Goal: Task Accomplishment & Management: Manage account settings

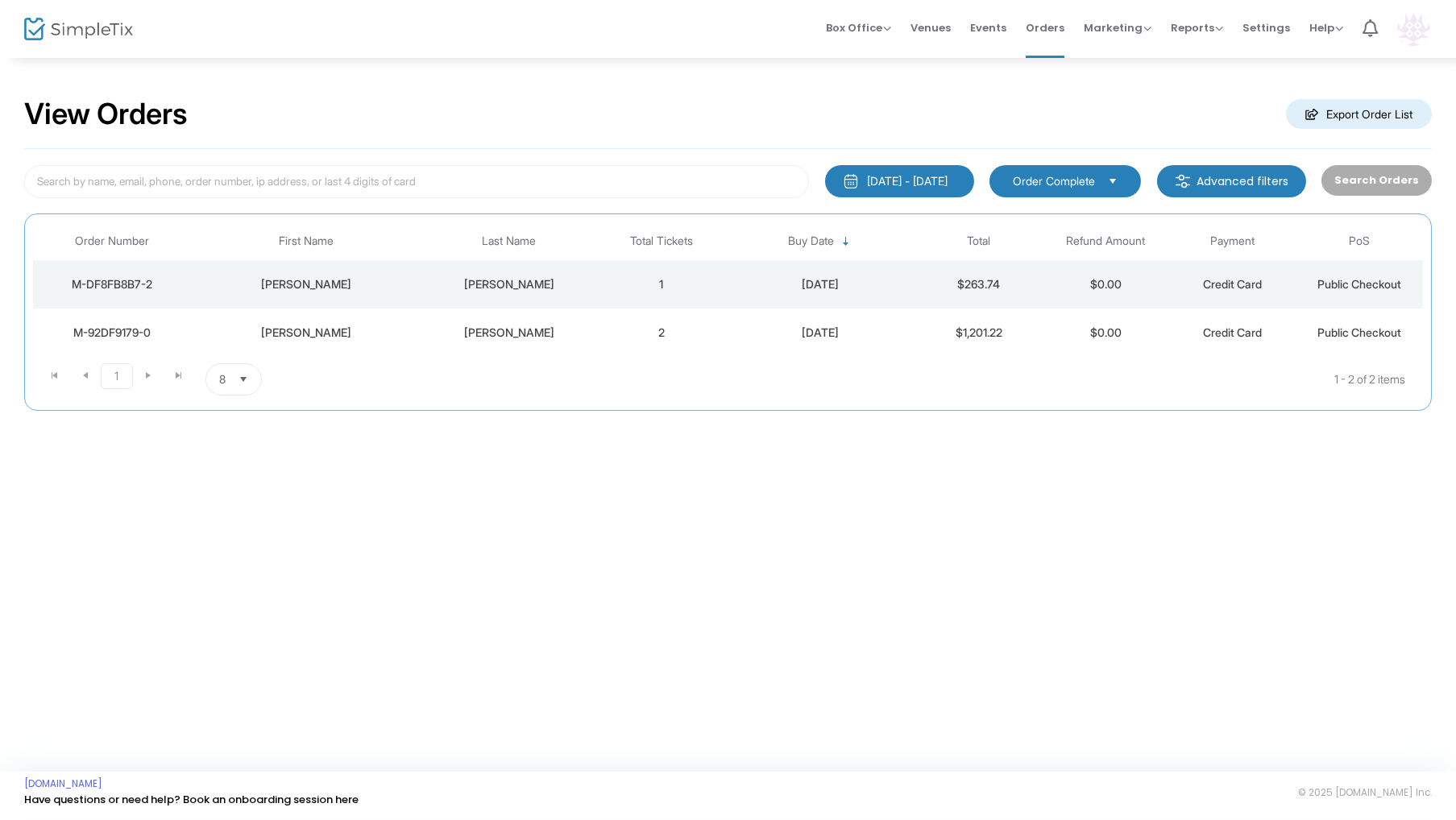
drag, startPoint x: 1409, startPoint y: 26, endPoint x: 1407, endPoint y: 33, distance: 7.3
click at [1409, 26] on img at bounding box center [1413, 28] width 33 height 33
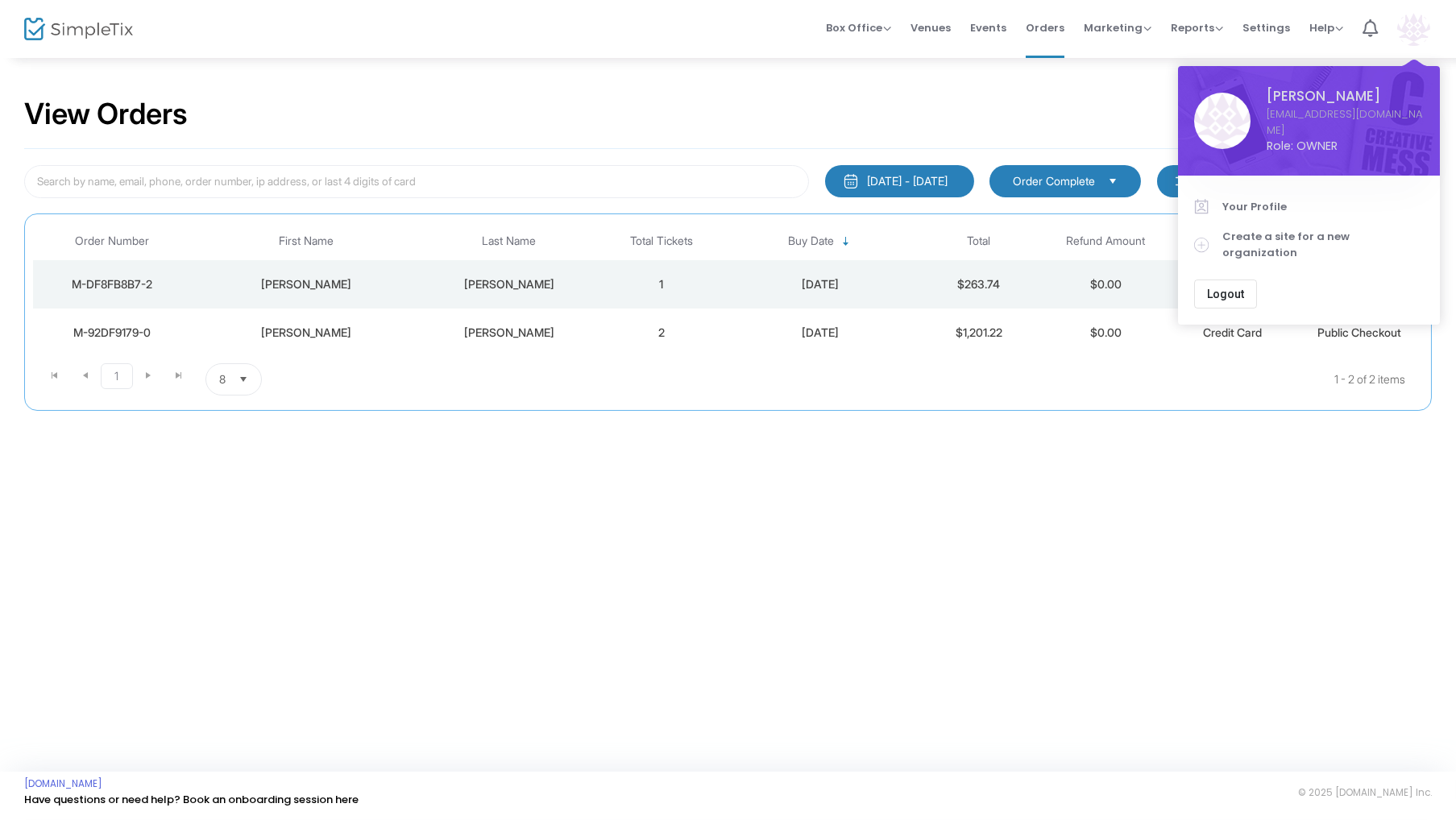
click at [1229, 288] on span "Logout" at bounding box center [1226, 294] width 37 height 13
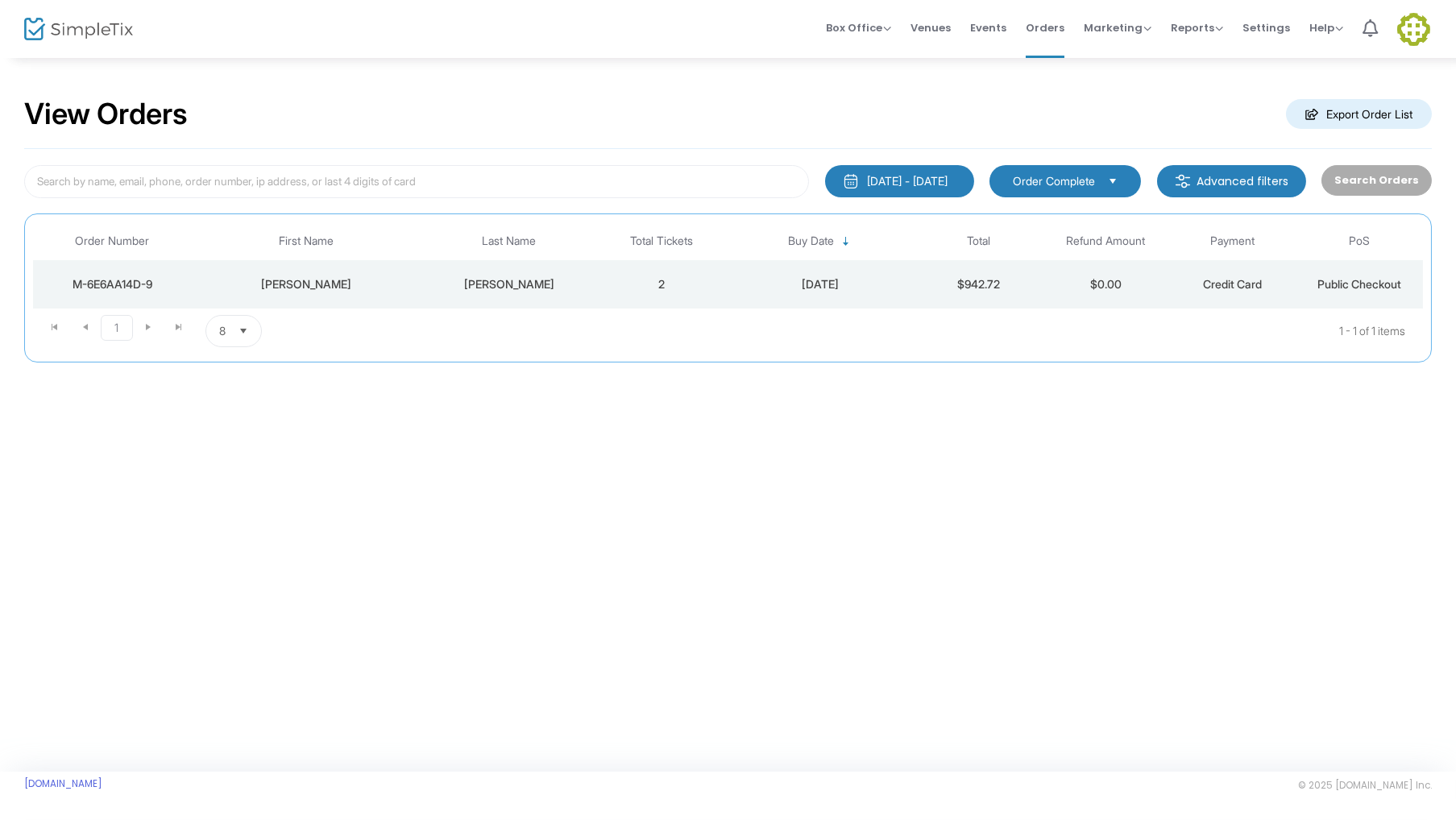
click at [941, 175] on div "7/15/2025 - 8/14/2025" at bounding box center [907, 181] width 80 height 16
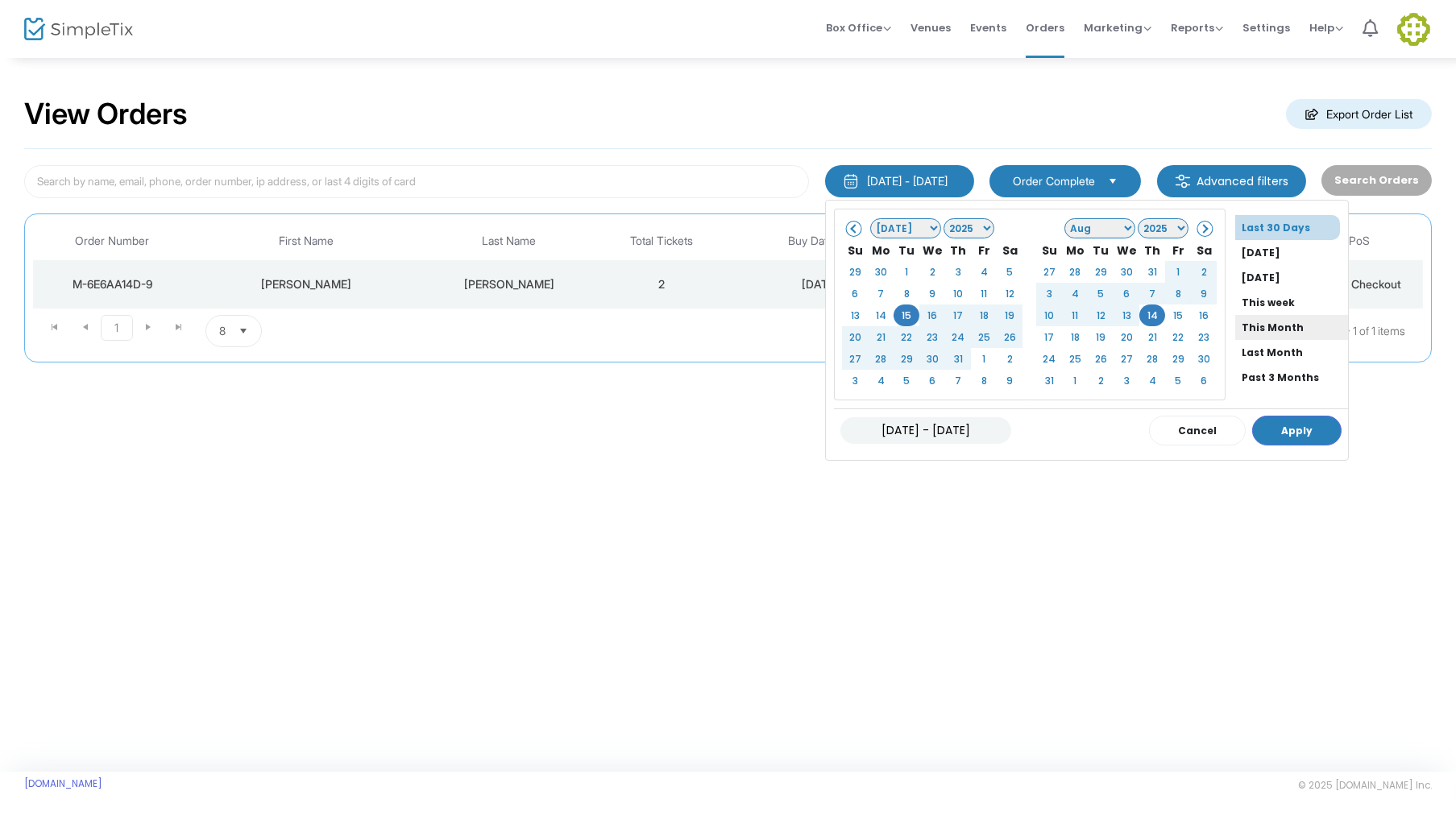
scroll to position [119, 0]
click at [1243, 347] on li "All Time" at bounding box center [1291, 359] width 113 height 25
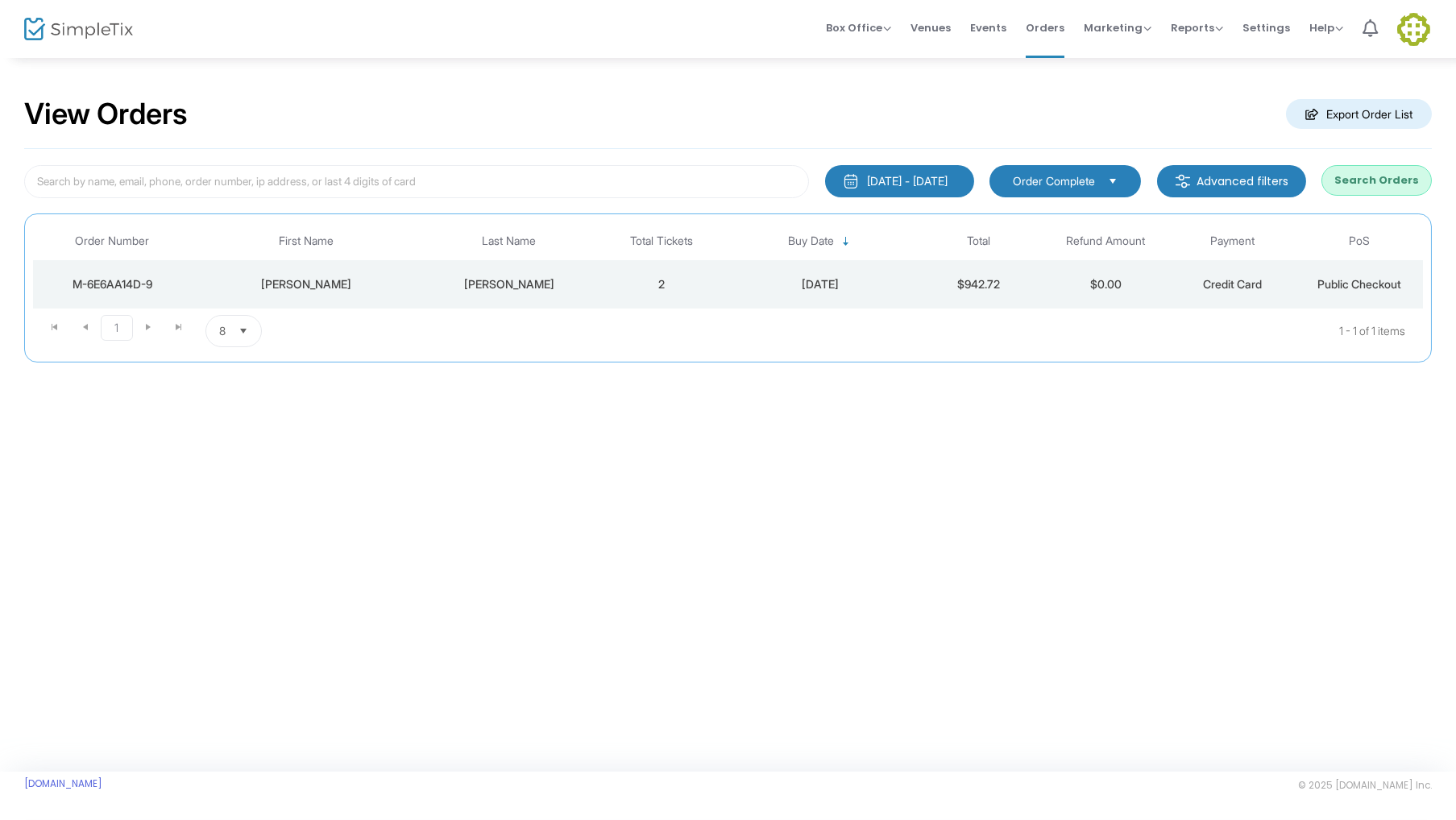
click at [1363, 179] on button "Search Orders" at bounding box center [1377, 180] width 110 height 31
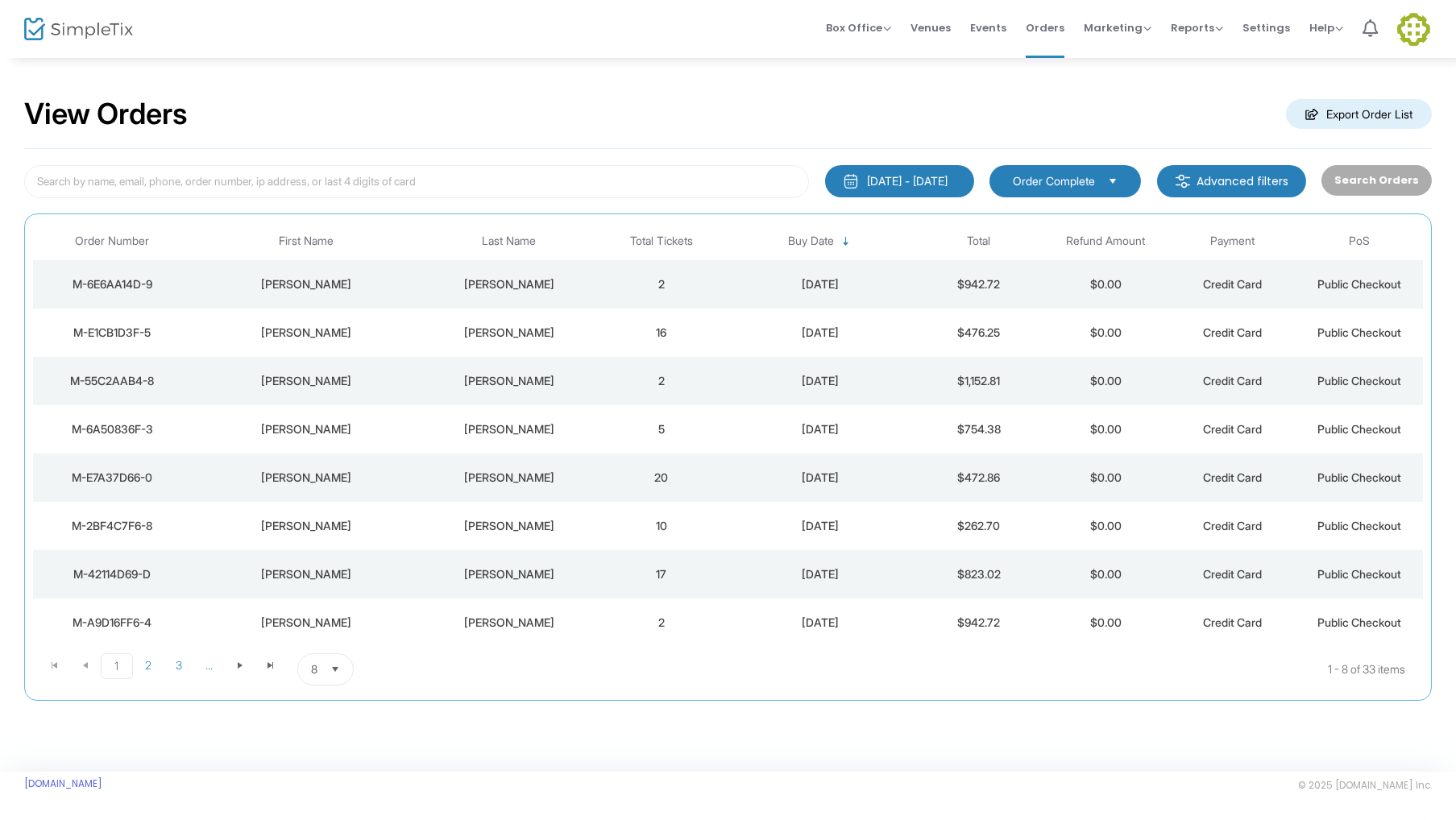
click at [1411, 25] on img at bounding box center [1413, 28] width 33 height 33
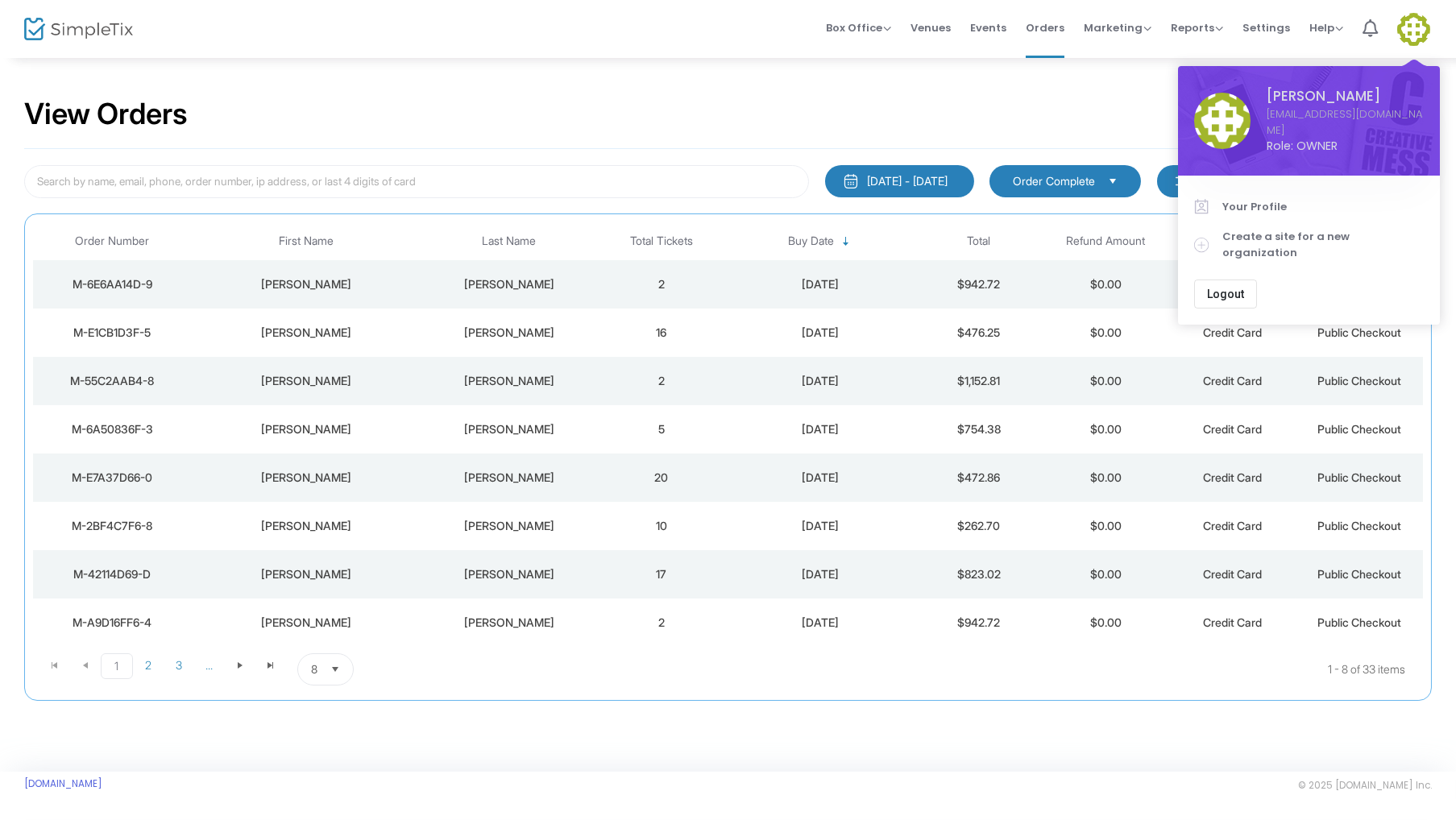
click at [1218, 288] on span "Logout" at bounding box center [1226, 294] width 37 height 13
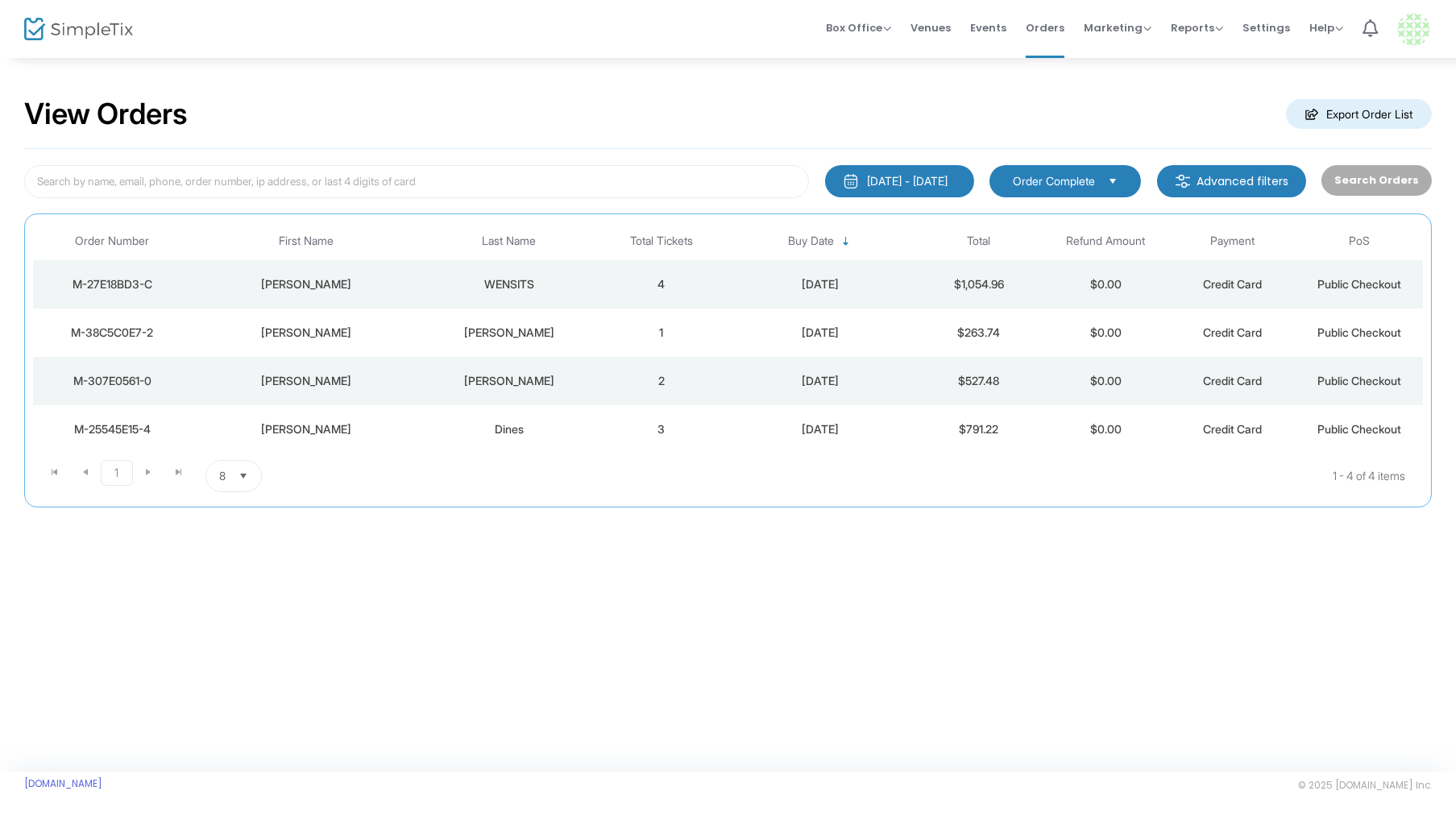
click at [1417, 23] on img at bounding box center [1413, 28] width 33 height 33
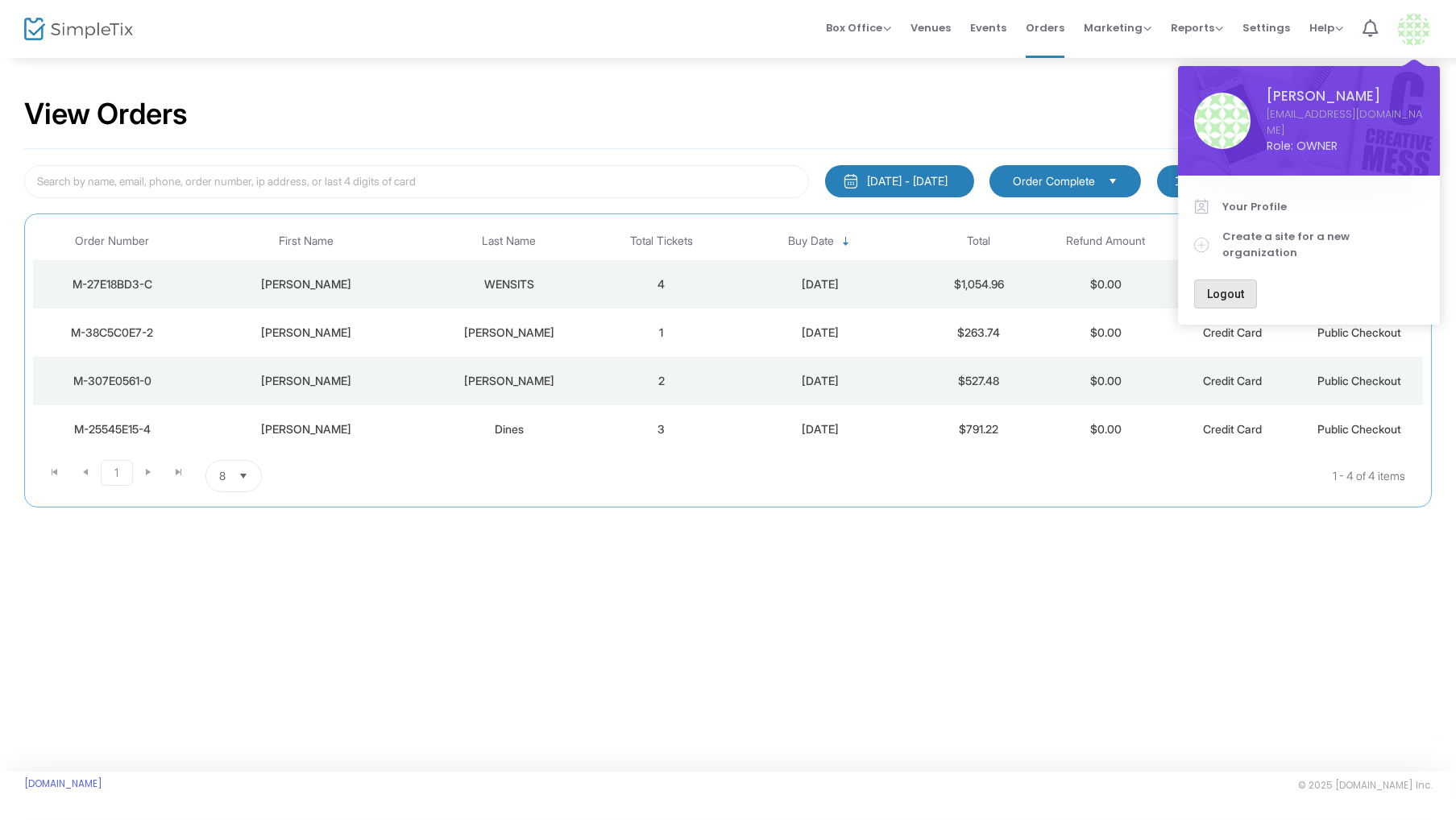
click at [1232, 279] on button "Logout" at bounding box center [1225, 294] width 63 height 29
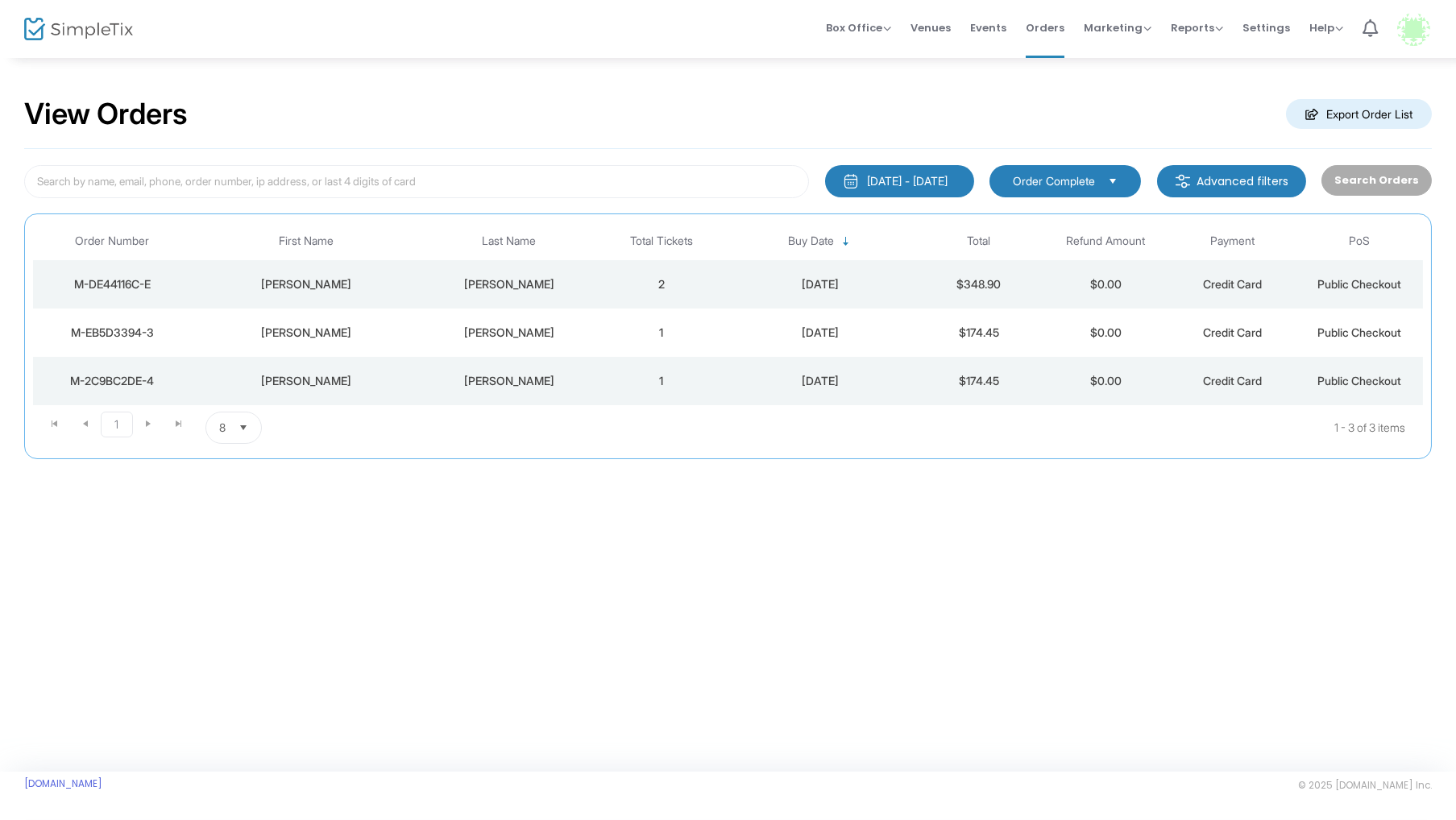
click at [943, 182] on div "[DATE] - [DATE]" at bounding box center [907, 181] width 80 height 16
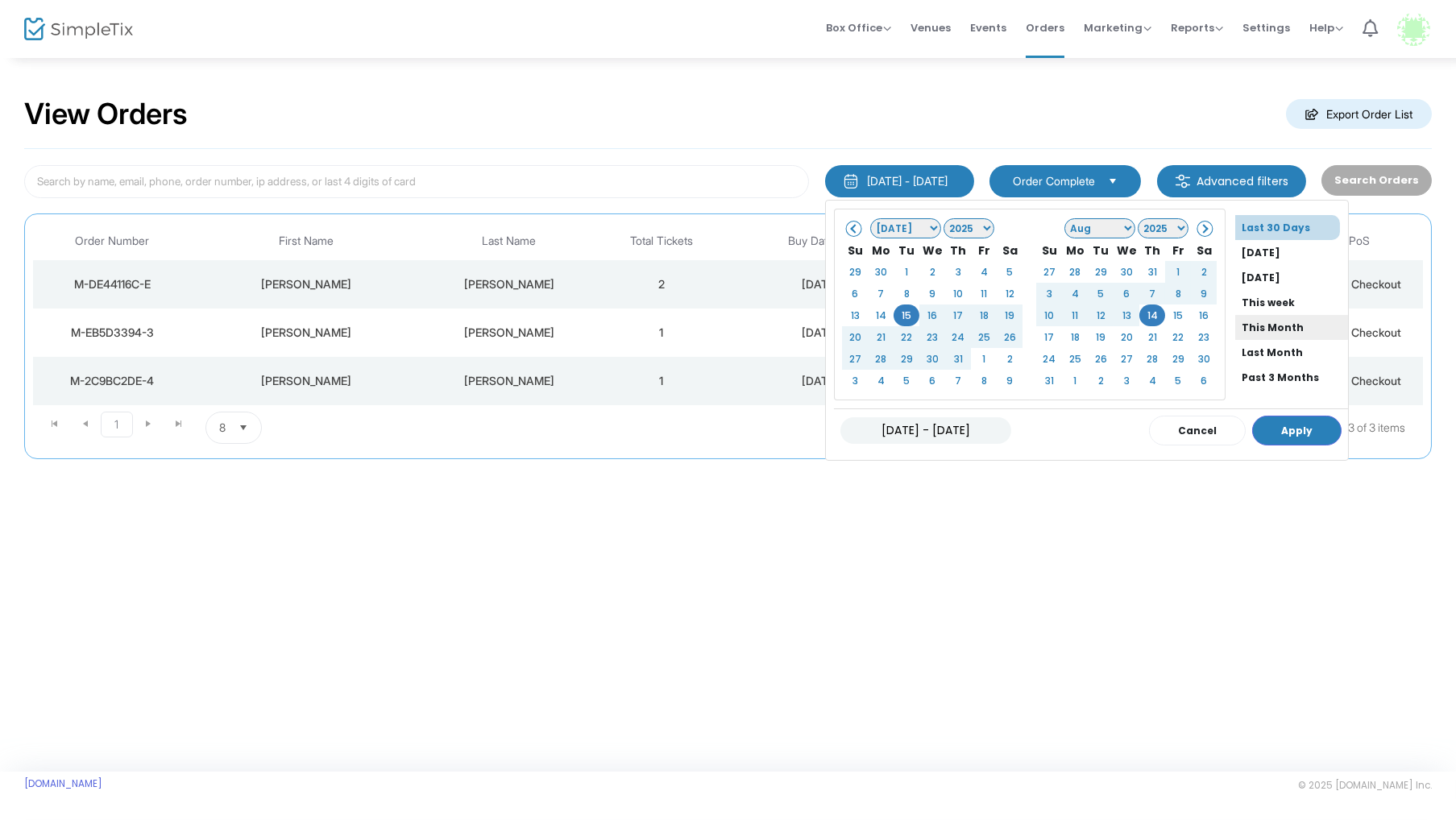
scroll to position [119, 0]
click at [1242, 347] on li "All Time" at bounding box center [1291, 359] width 113 height 25
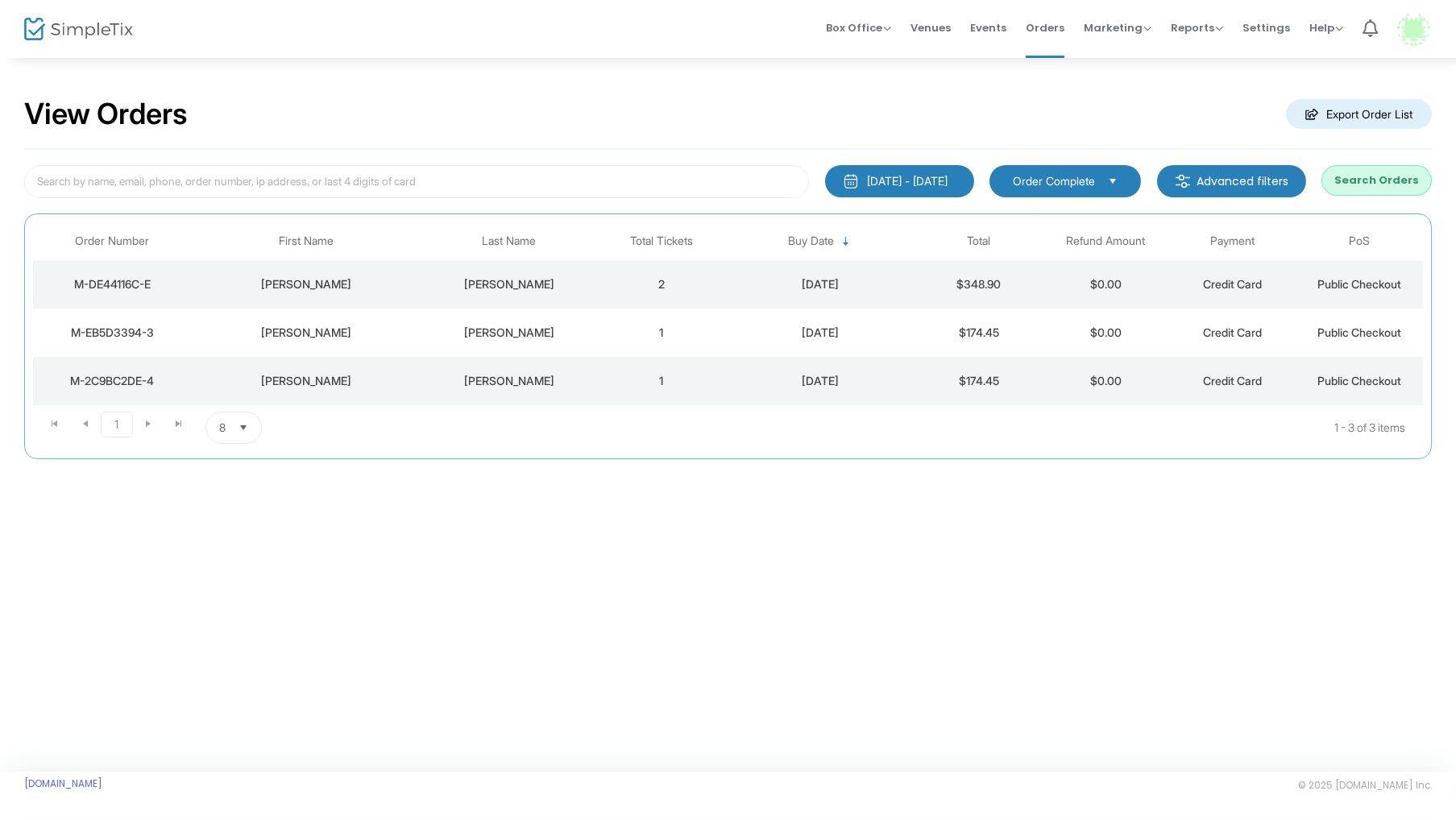
click at [1372, 176] on button "Search Orders" at bounding box center [1377, 180] width 110 height 31
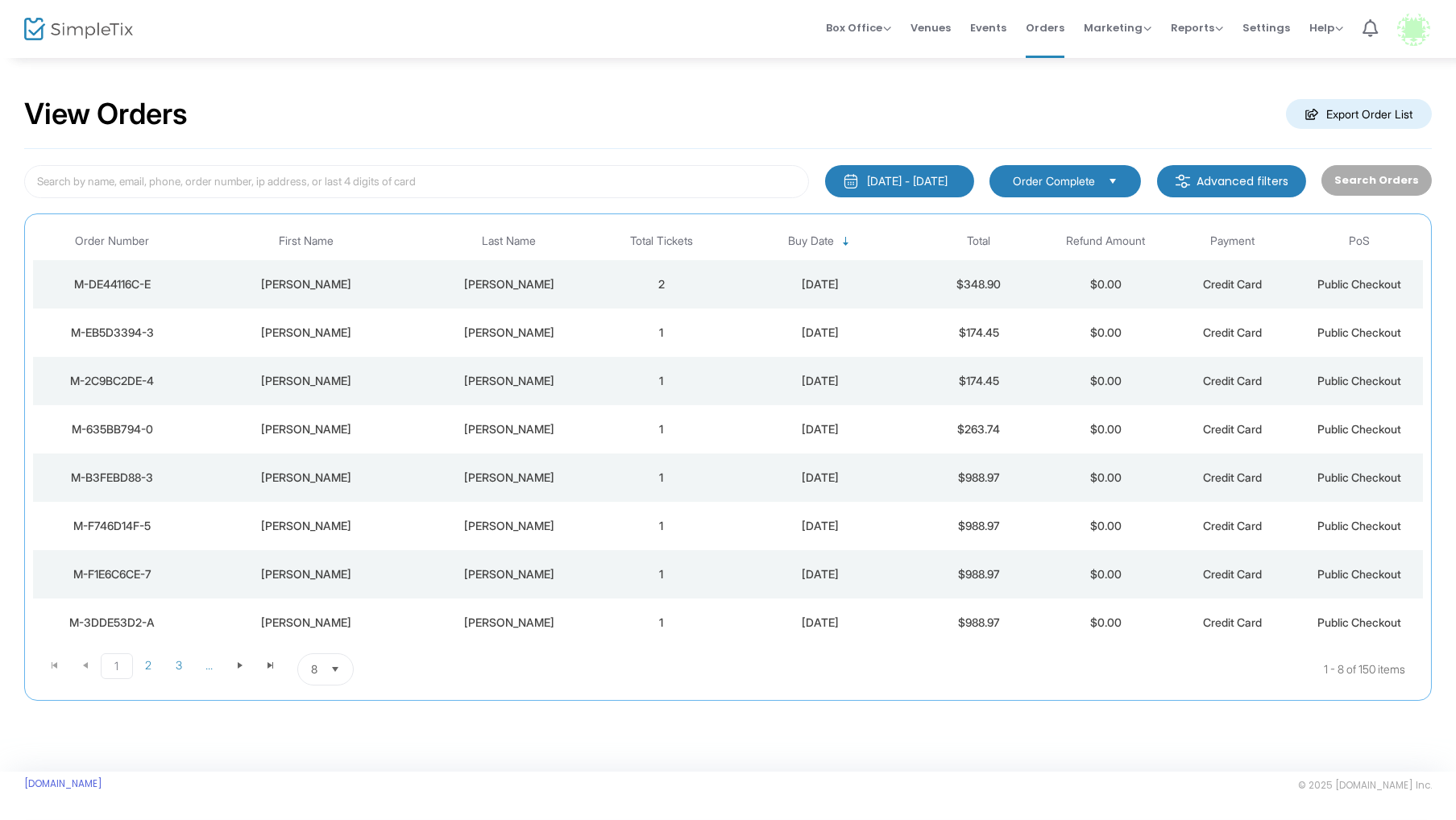
click at [338, 383] on div "Bob" at bounding box center [306, 381] width 221 height 16
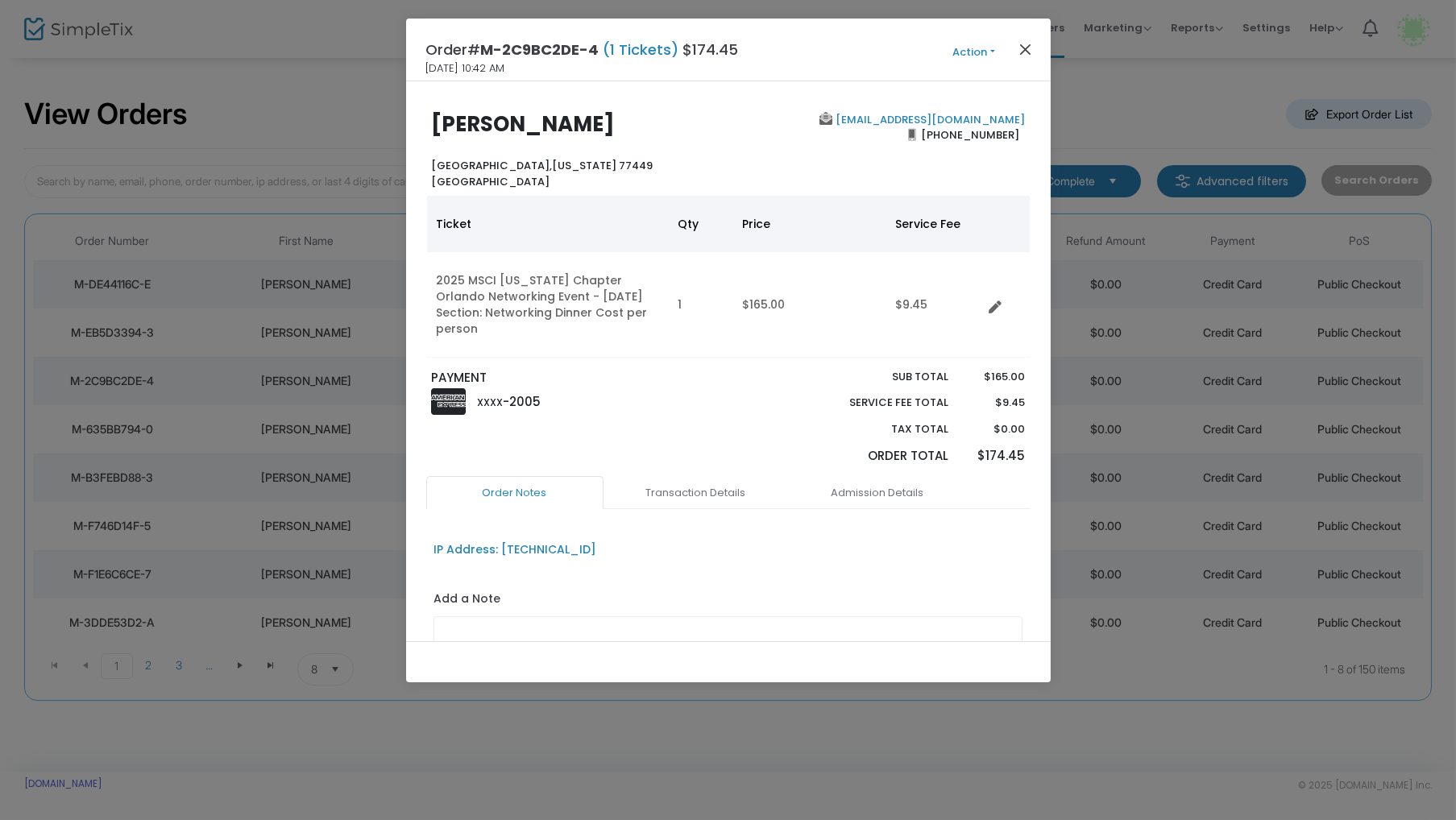
click at [1023, 47] on button "Close" at bounding box center [1025, 49] width 21 height 21
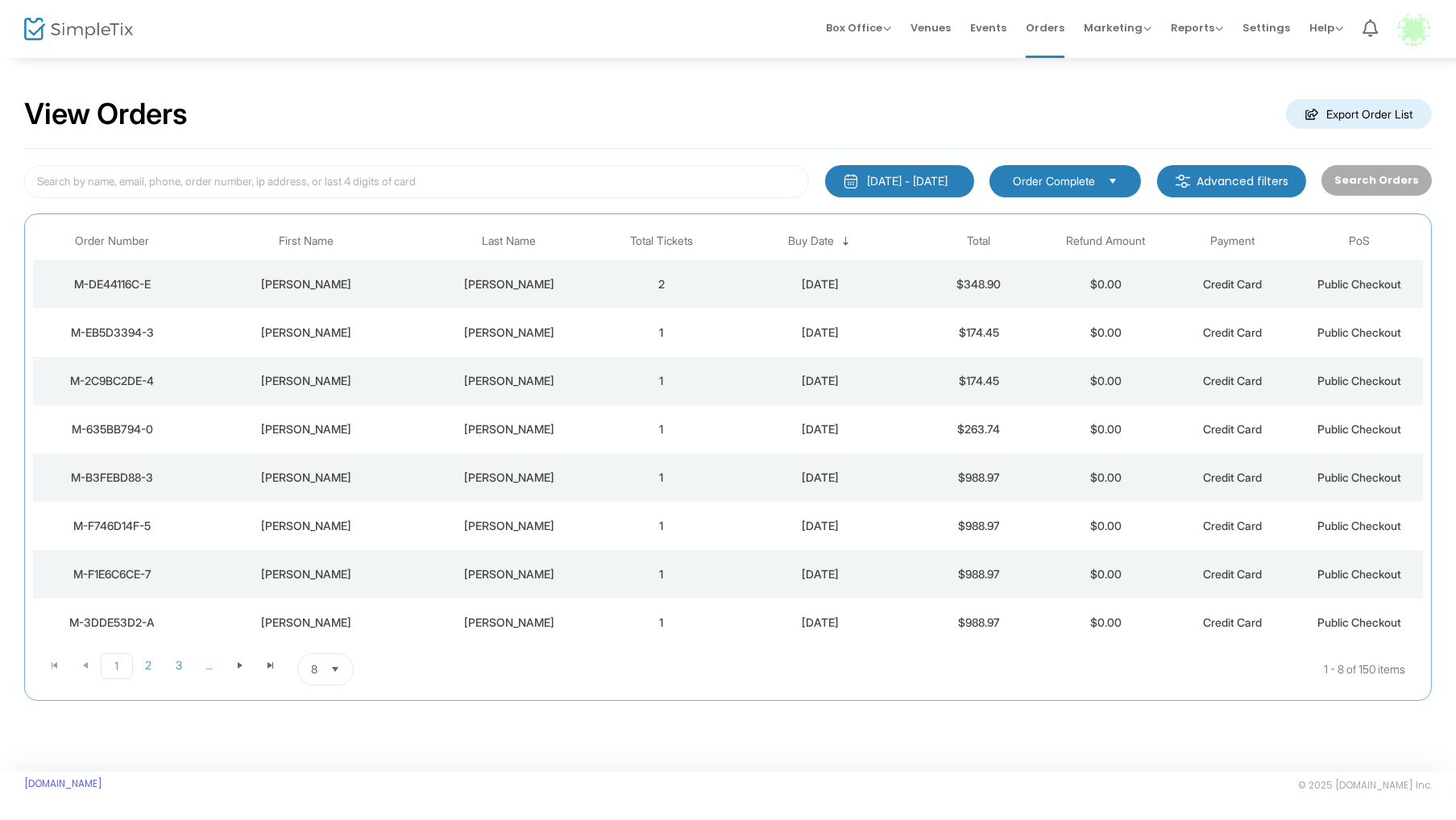
click at [324, 332] on div "Patti" at bounding box center [306, 332] width 221 height 16
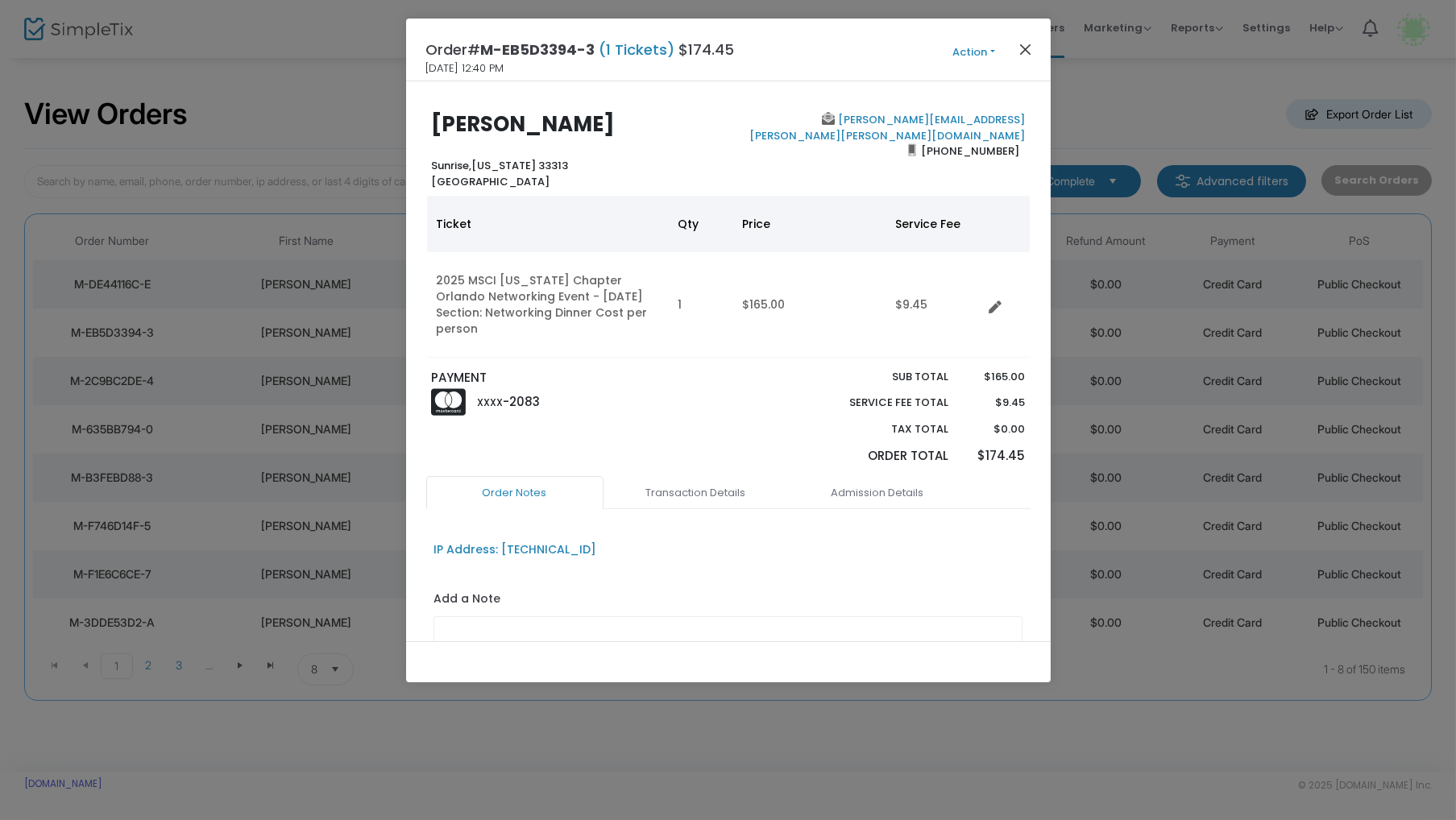
click at [1024, 51] on button "Close" at bounding box center [1025, 49] width 21 height 21
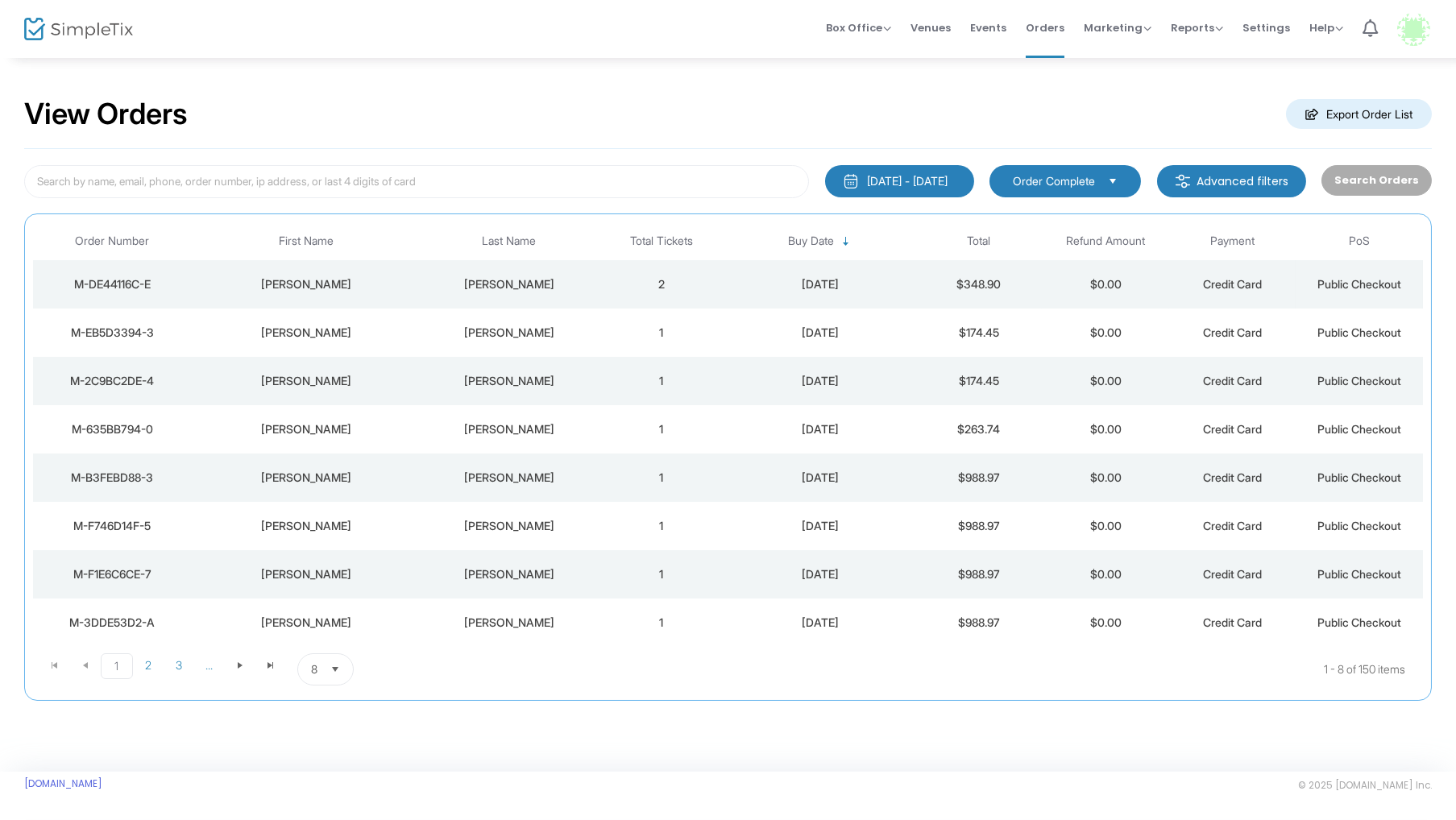
click at [482, 288] on div "Shaw" at bounding box center [509, 284] width 170 height 16
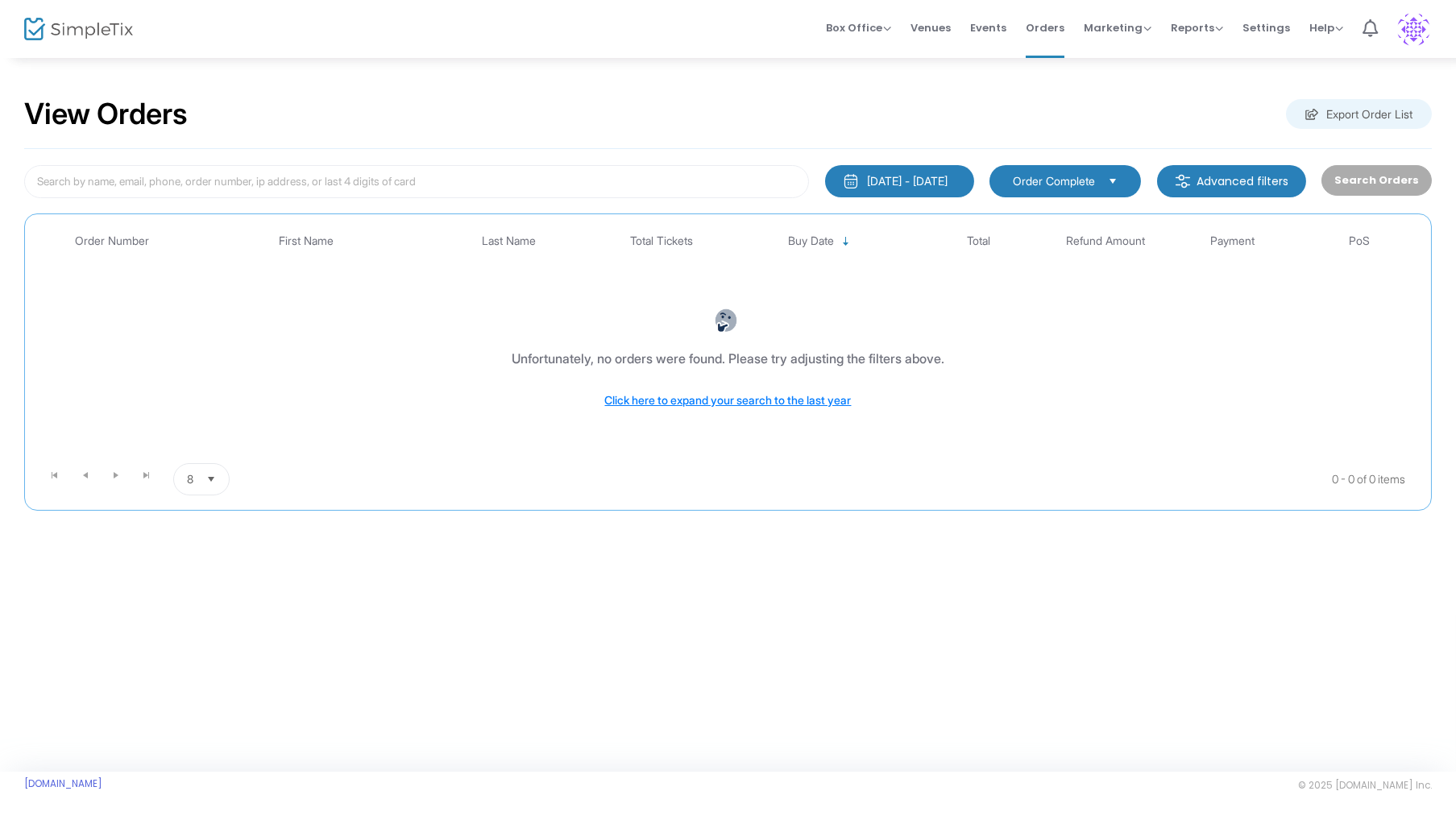
click at [936, 175] on div "[DATE] - [DATE]" at bounding box center [907, 181] width 80 height 16
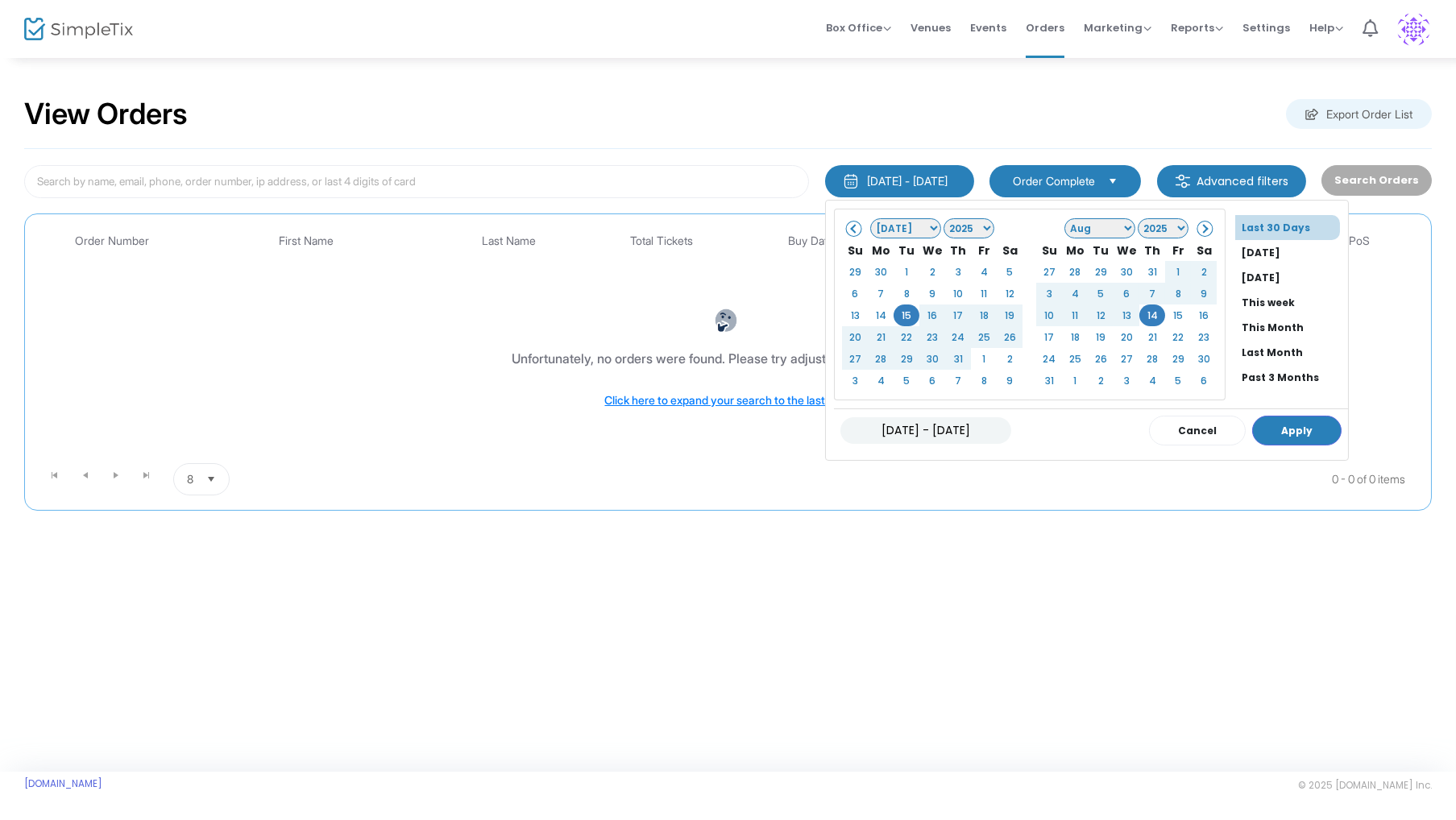
scroll to position [119, 0]
click at [1247, 351] on li "All Time" at bounding box center [1291, 359] width 113 height 25
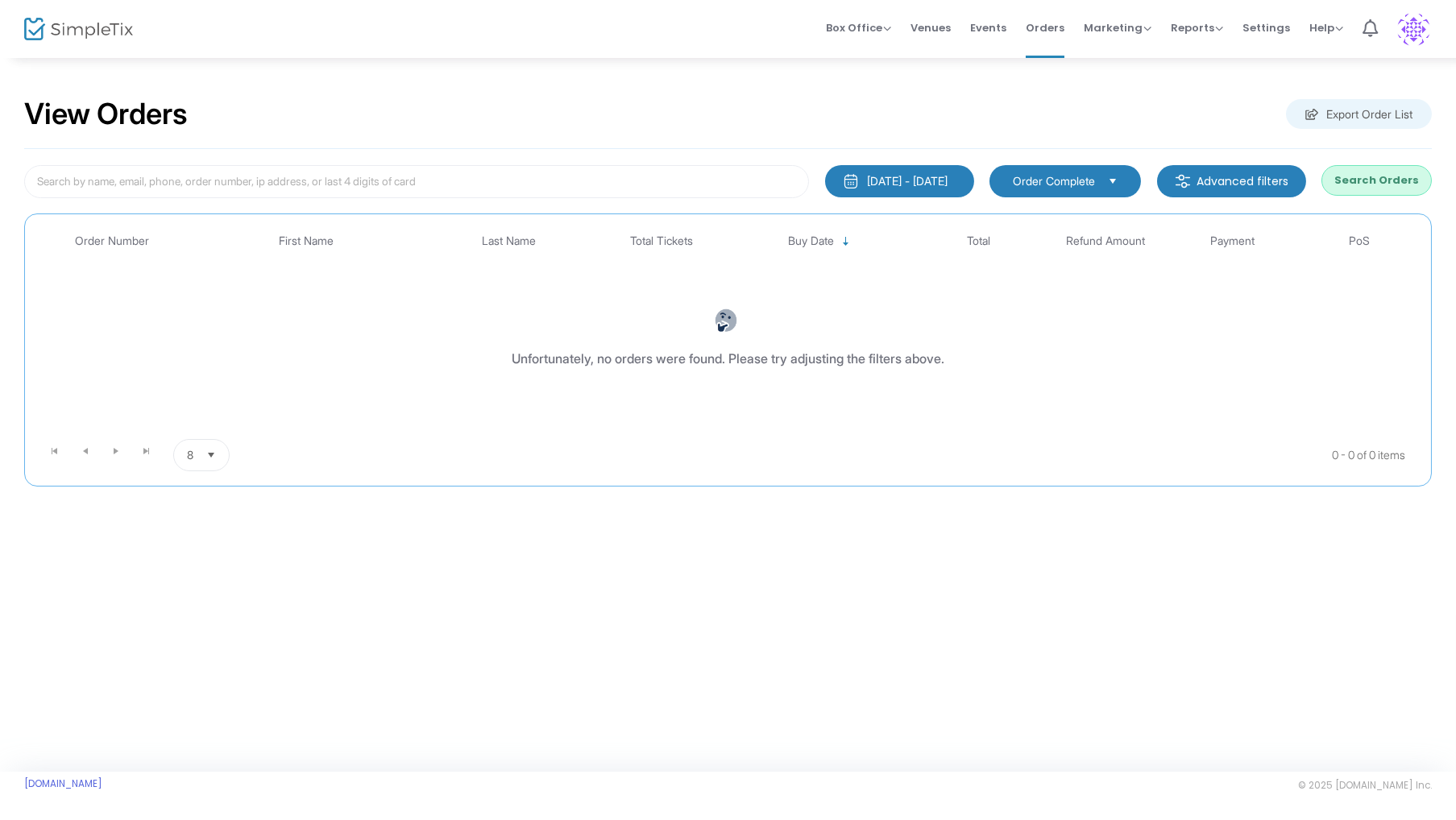
click at [1366, 175] on button "Search Orders" at bounding box center [1377, 180] width 110 height 31
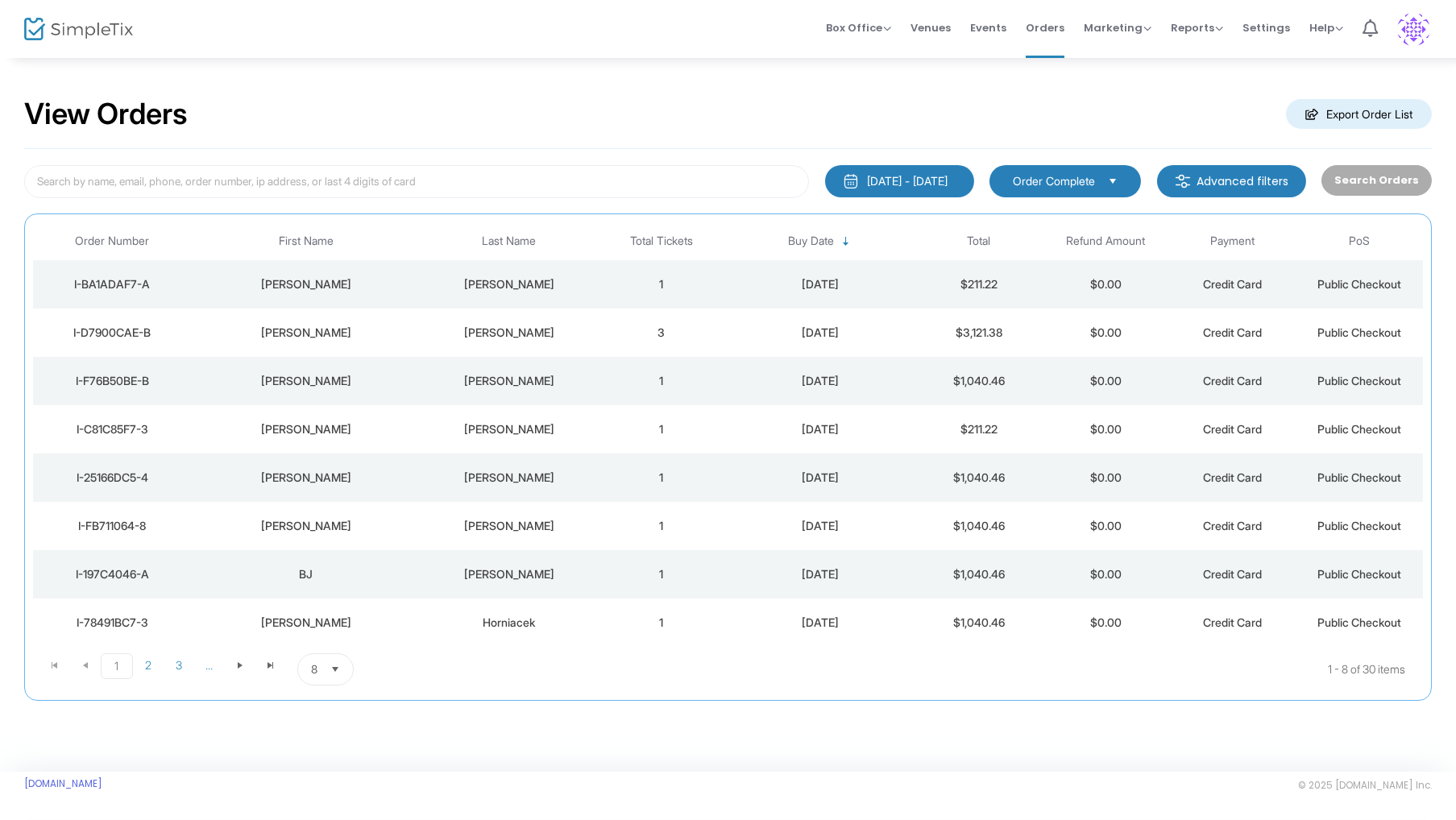
click at [1416, 28] on img at bounding box center [1413, 28] width 33 height 33
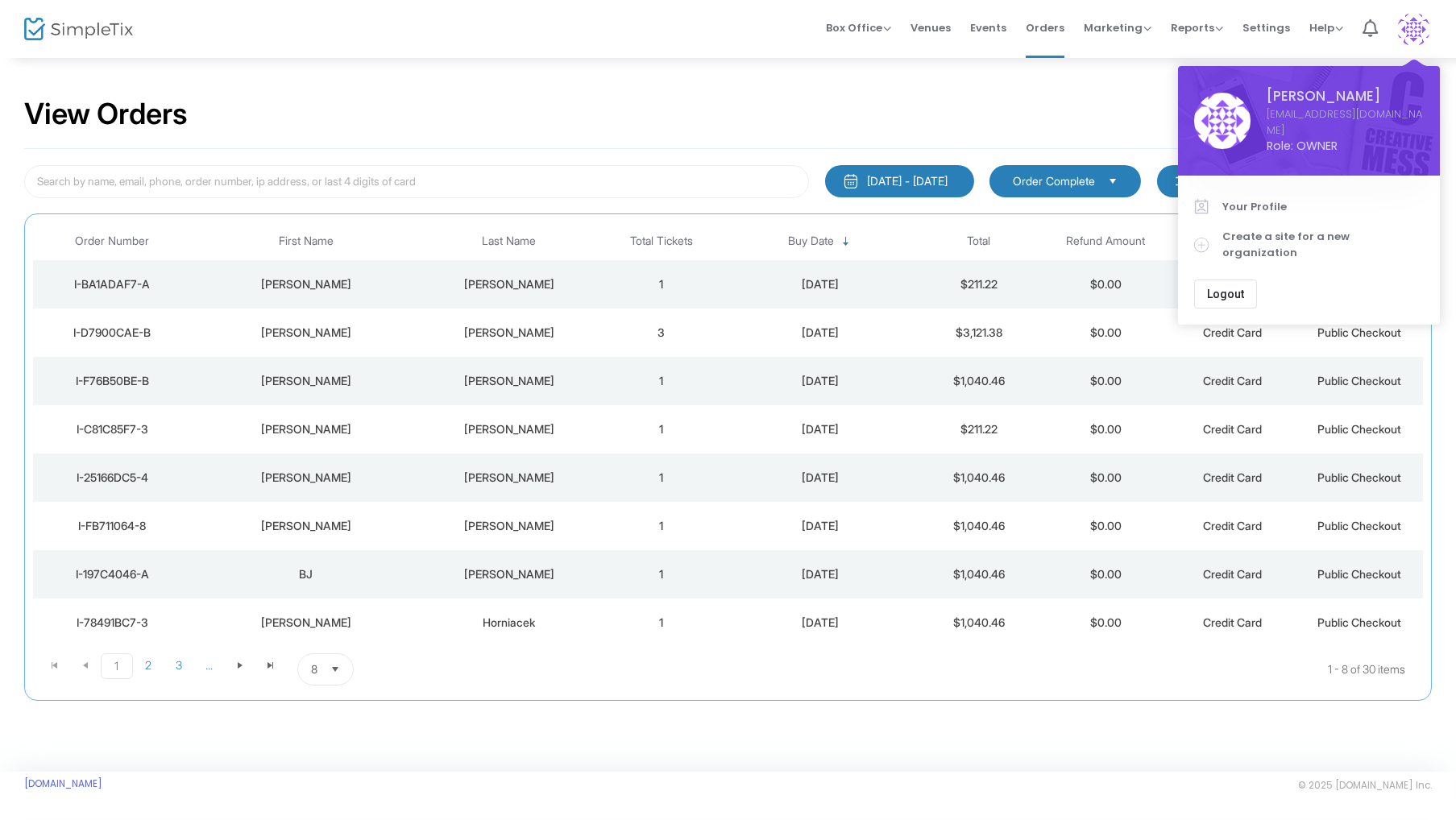
click at [1218, 288] on span "Logout" at bounding box center [1226, 294] width 37 height 13
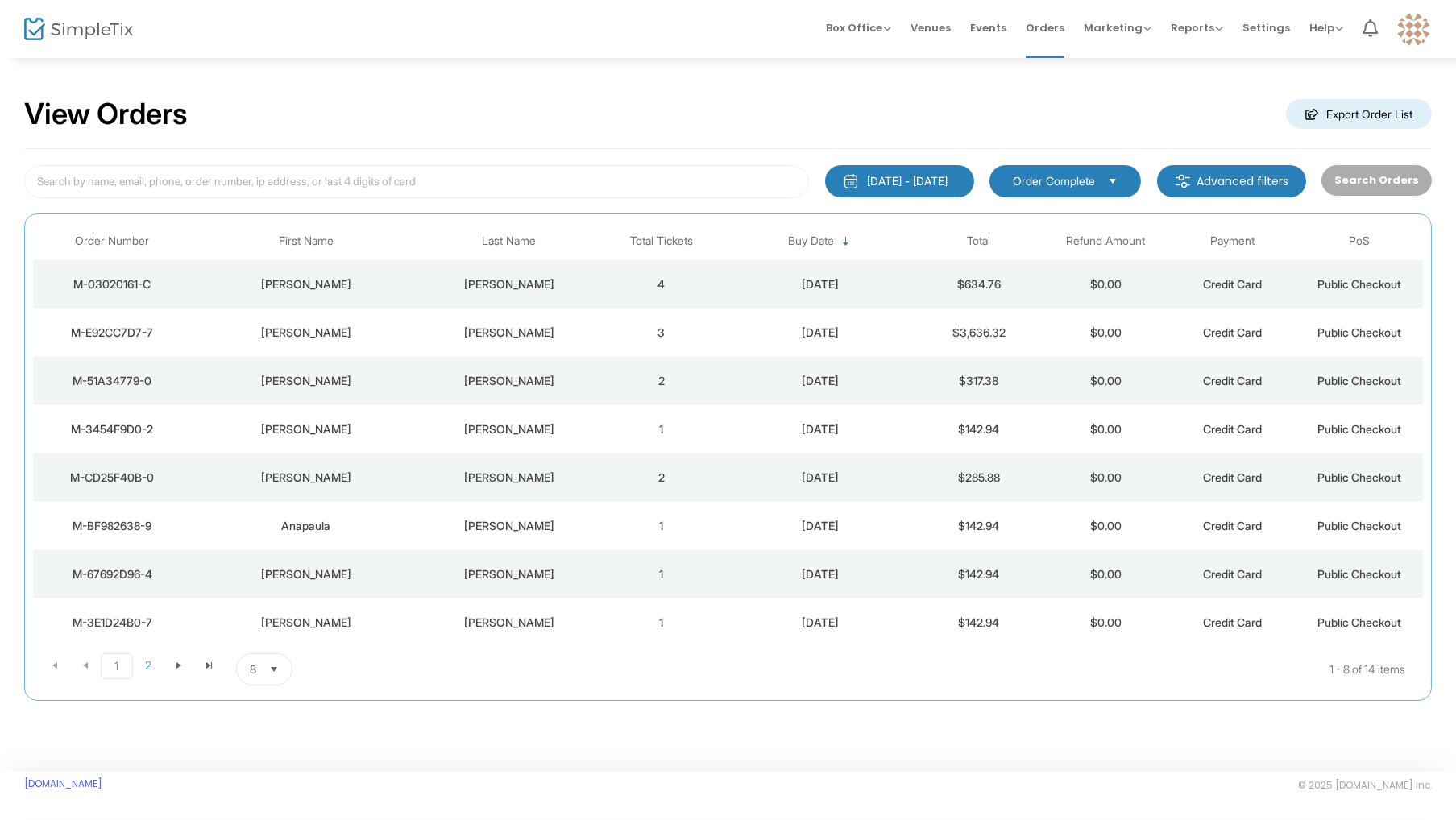
click at [948, 177] on div "7/15/2025 - 8/14/2025" at bounding box center [907, 181] width 80 height 16
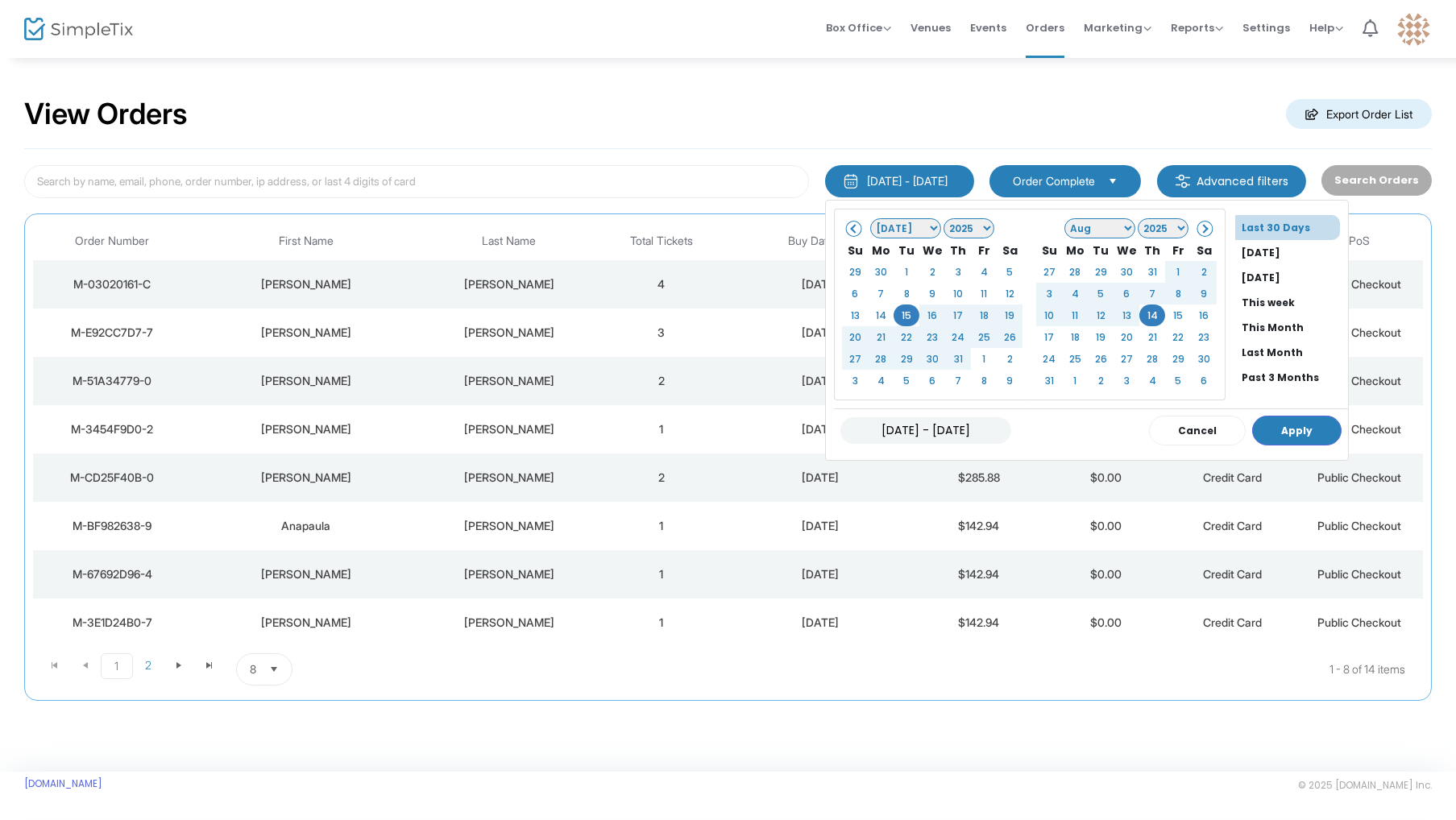
scroll to position [119, 0]
click at [1255, 346] on li "All Time" at bounding box center [1291, 359] width 113 height 25
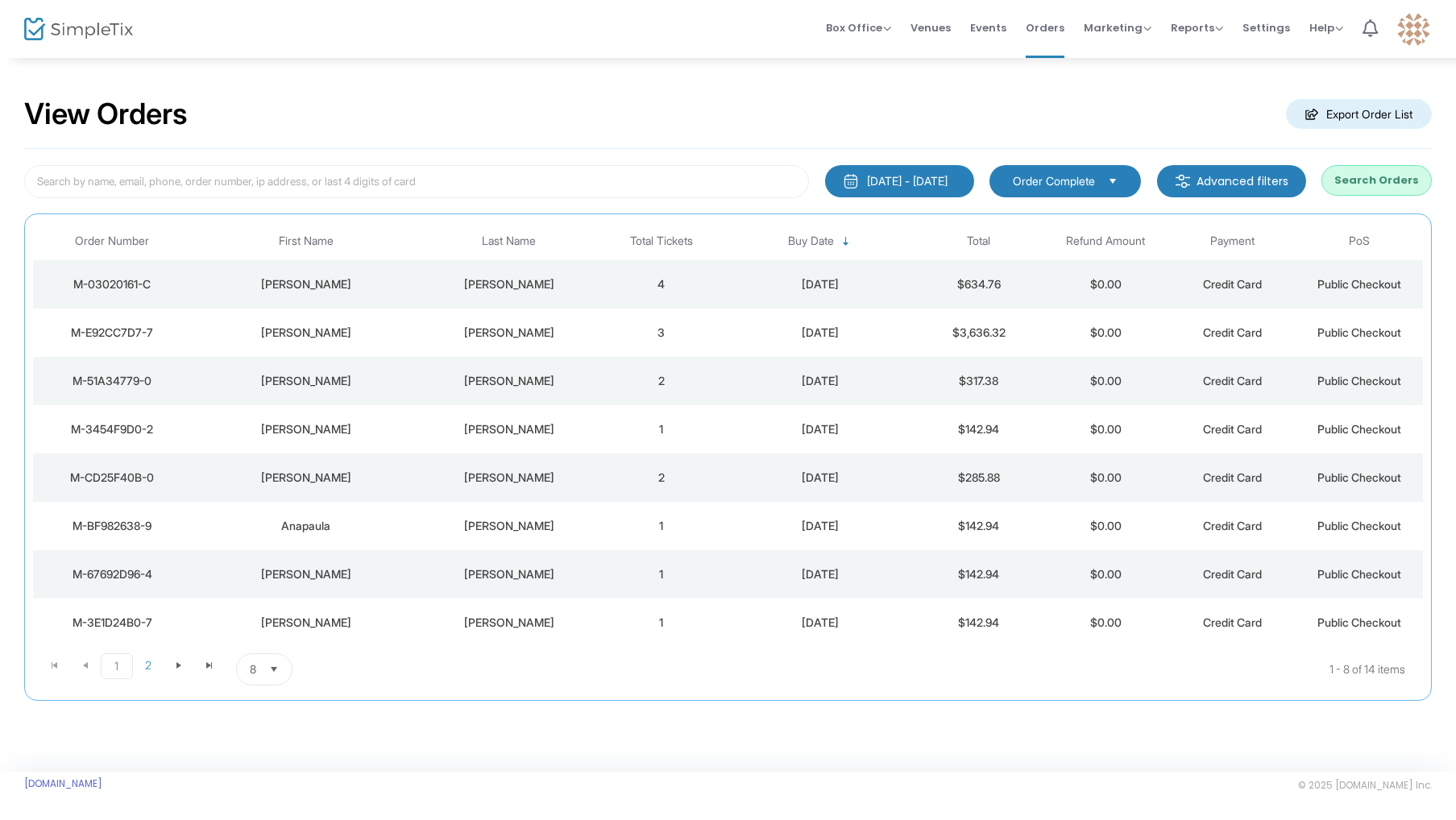
click at [1382, 184] on button "Search Orders" at bounding box center [1377, 180] width 110 height 31
click at [340, 657] on span "Select" at bounding box center [336, 670] width 27 height 27
click at [330, 723] on li "25" at bounding box center [326, 726] width 55 height 33
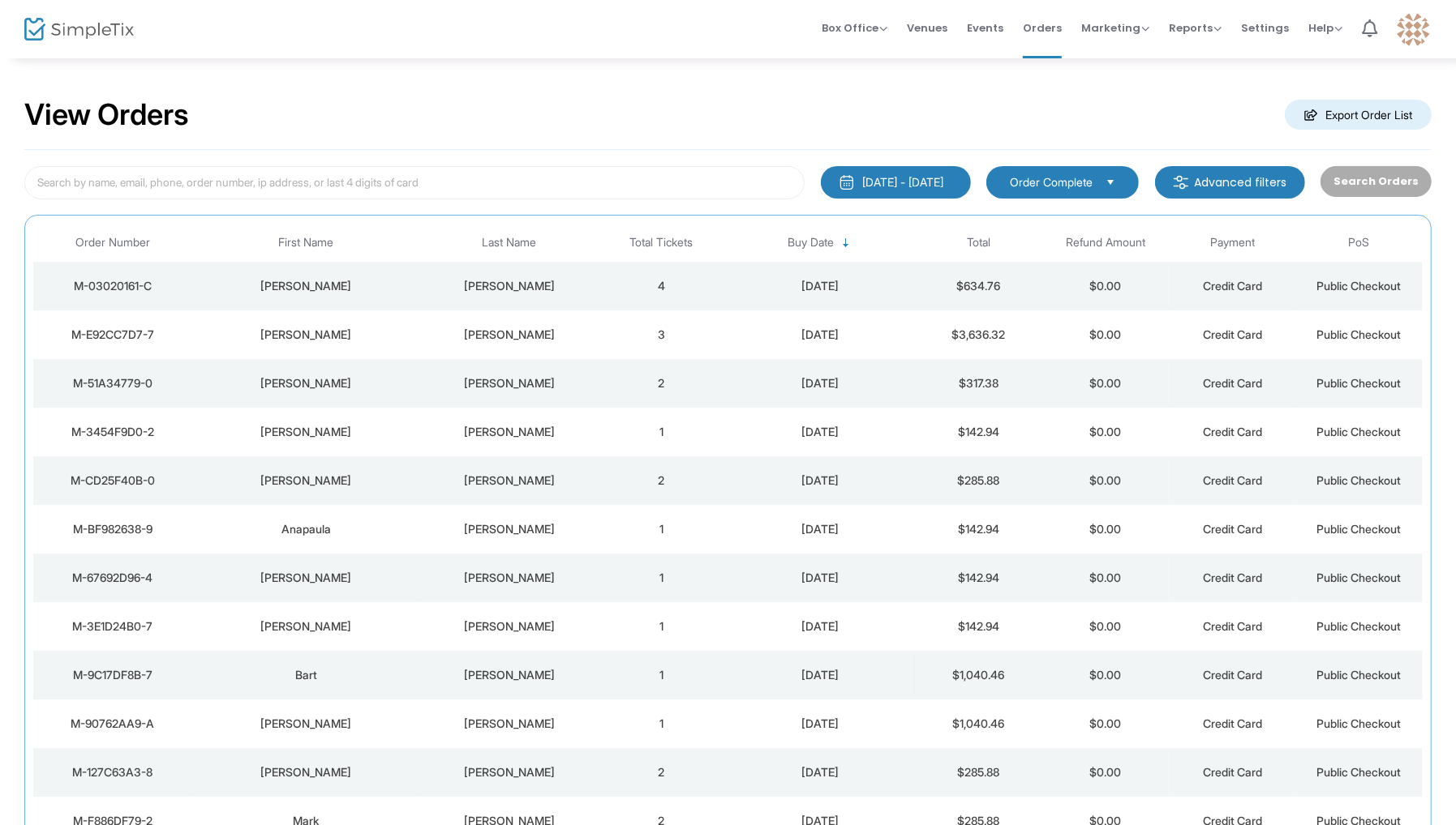
click at [520, 668] on div "Buckler" at bounding box center [509, 675] width 169 height 16
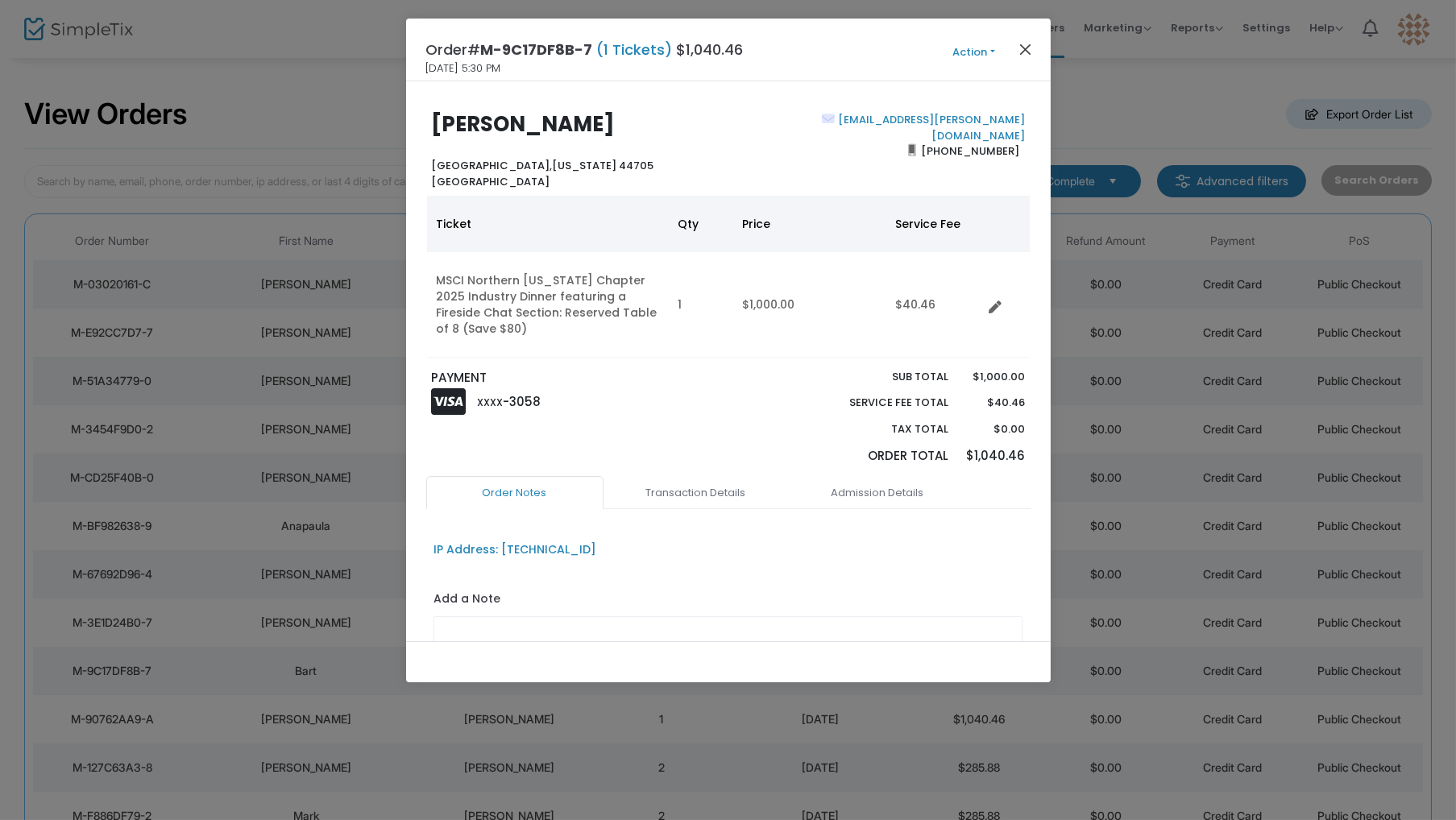
click at [1029, 47] on button "Close" at bounding box center [1025, 49] width 21 height 21
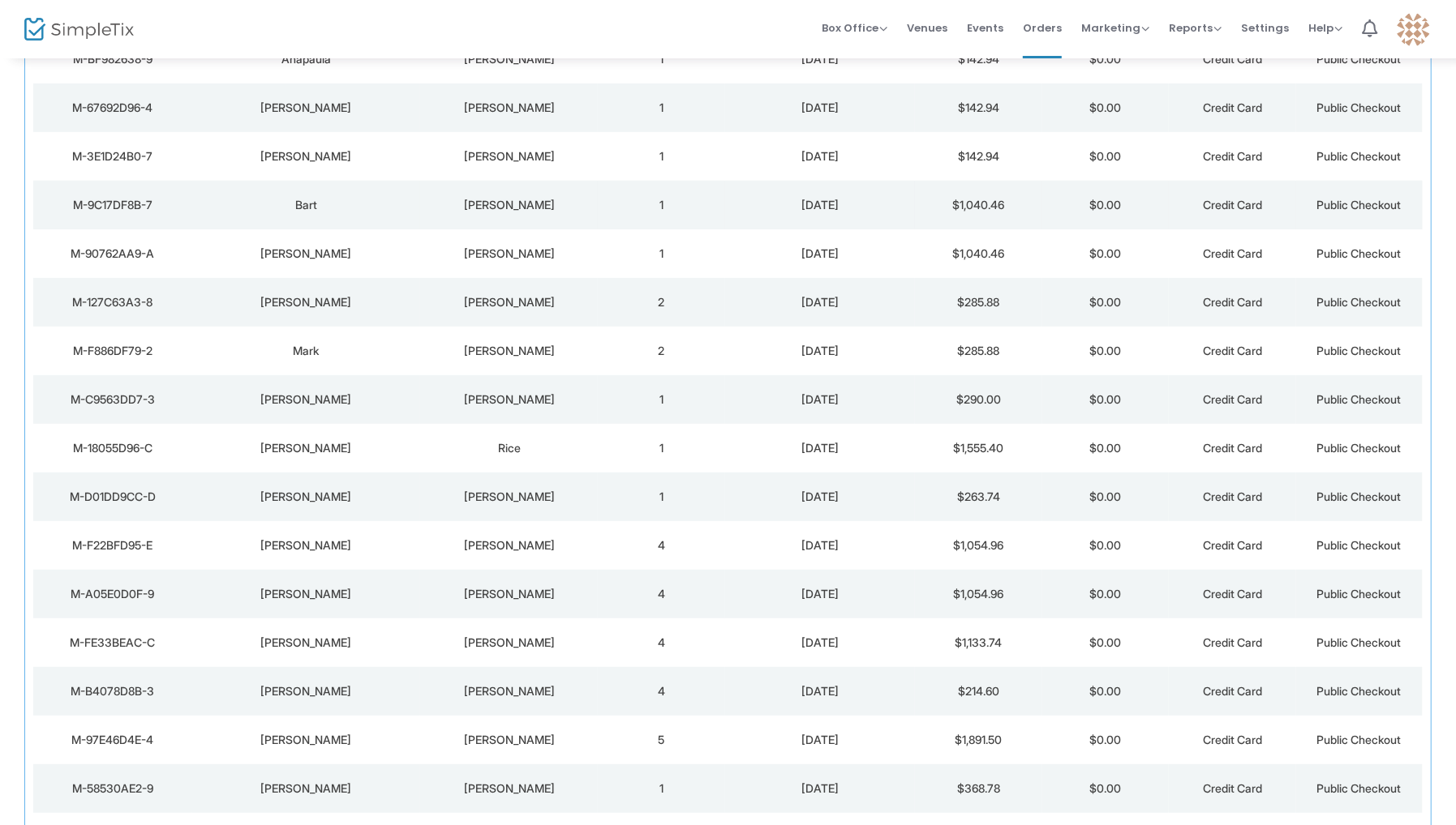
scroll to position [455, 0]
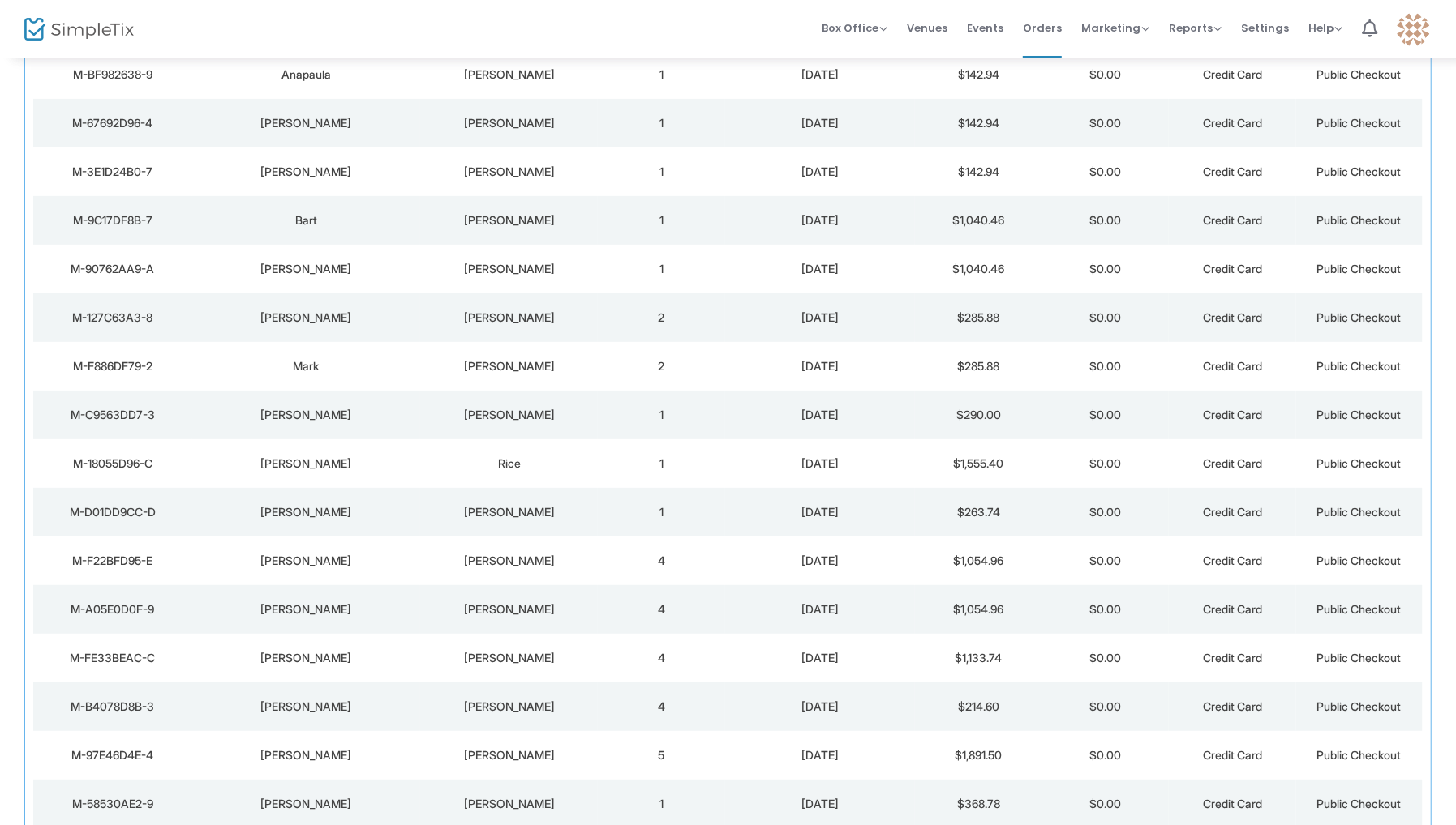
click at [507, 164] on div "Morgan" at bounding box center [509, 172] width 169 height 16
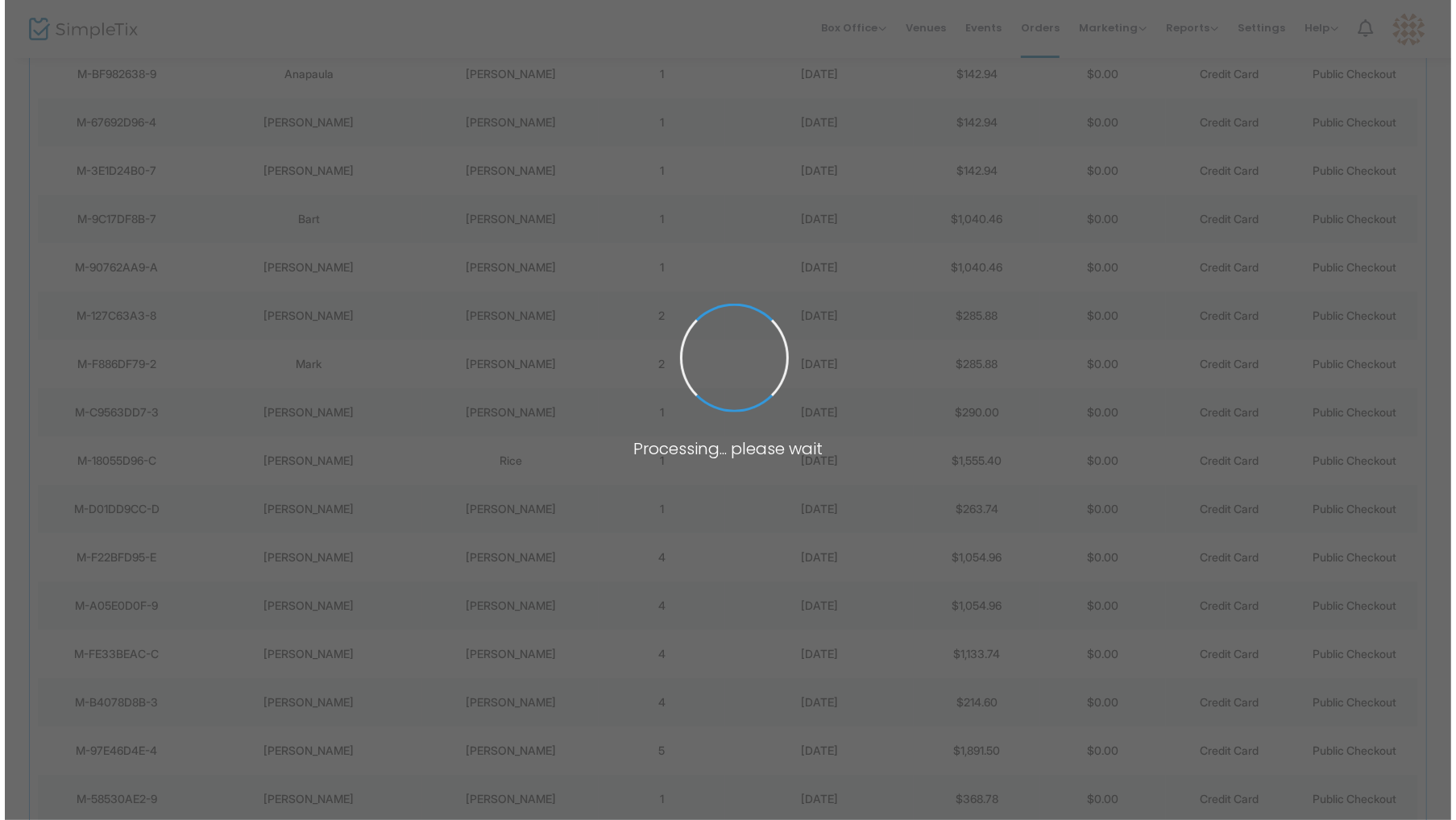
scroll to position [0, 0]
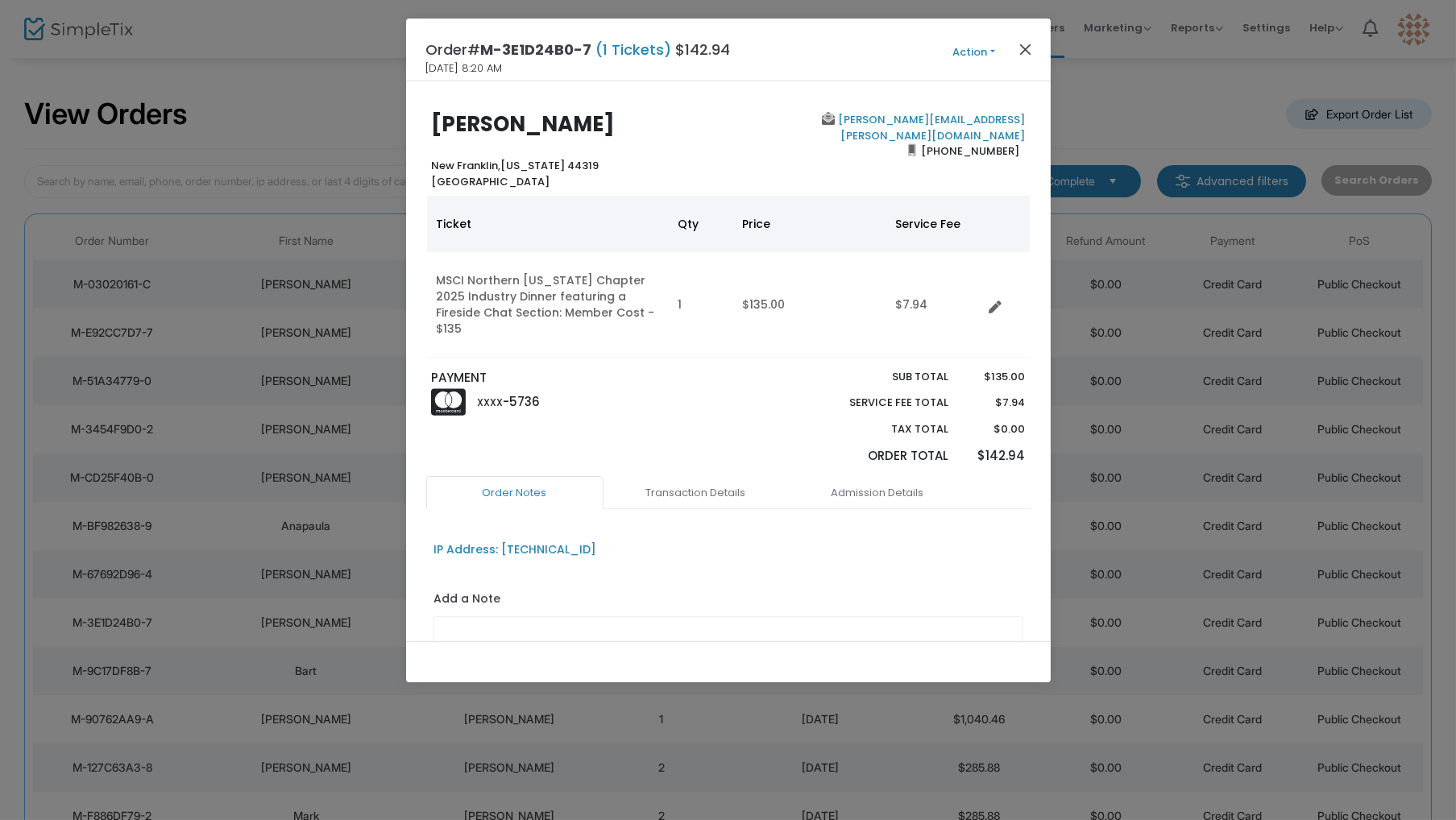
click at [1023, 50] on button "Close" at bounding box center [1025, 49] width 21 height 21
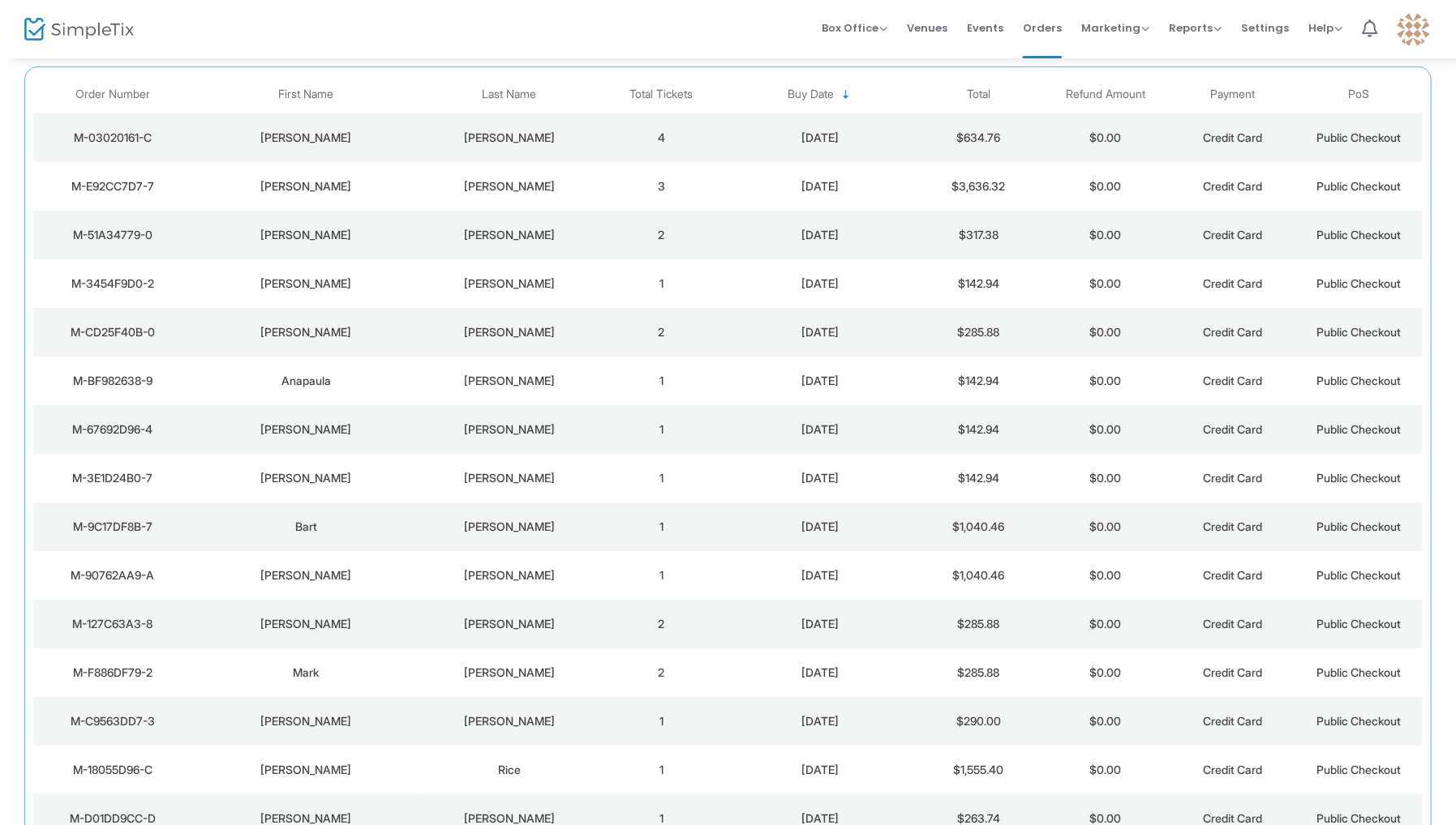
scroll to position [164, 0]
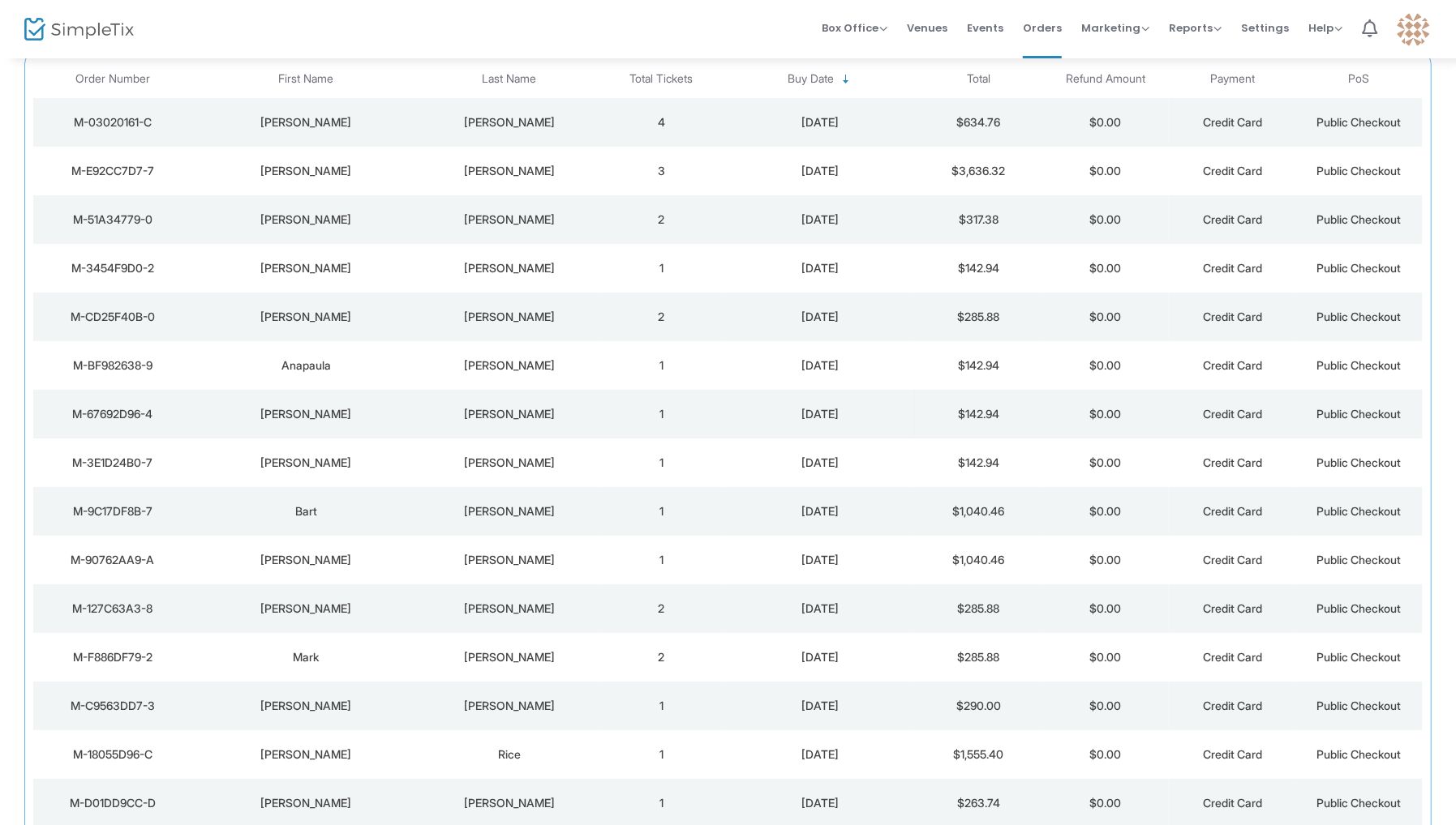
click at [512, 407] on div "Crossland" at bounding box center [509, 414] width 169 height 16
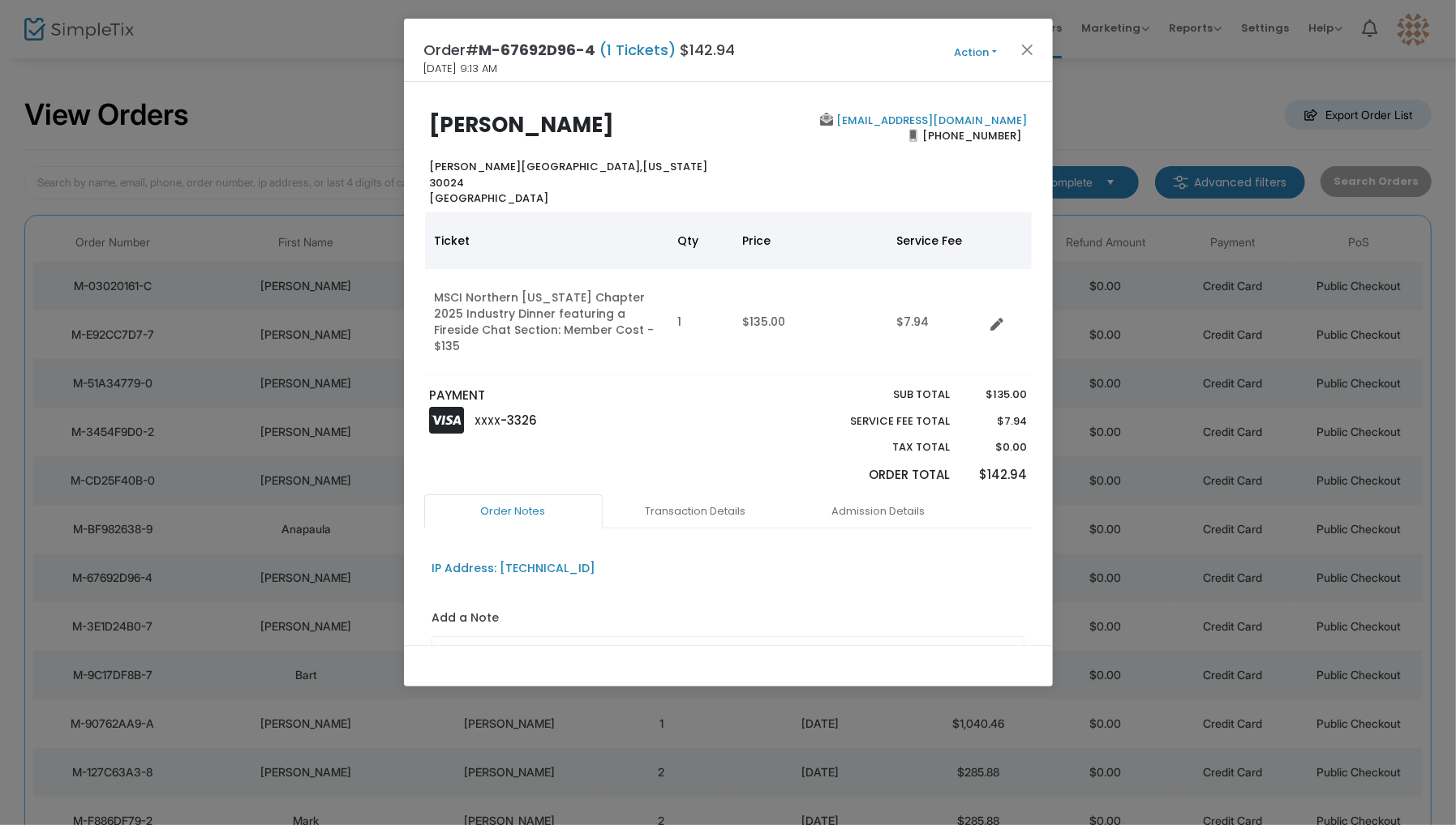
scroll to position [0, 0]
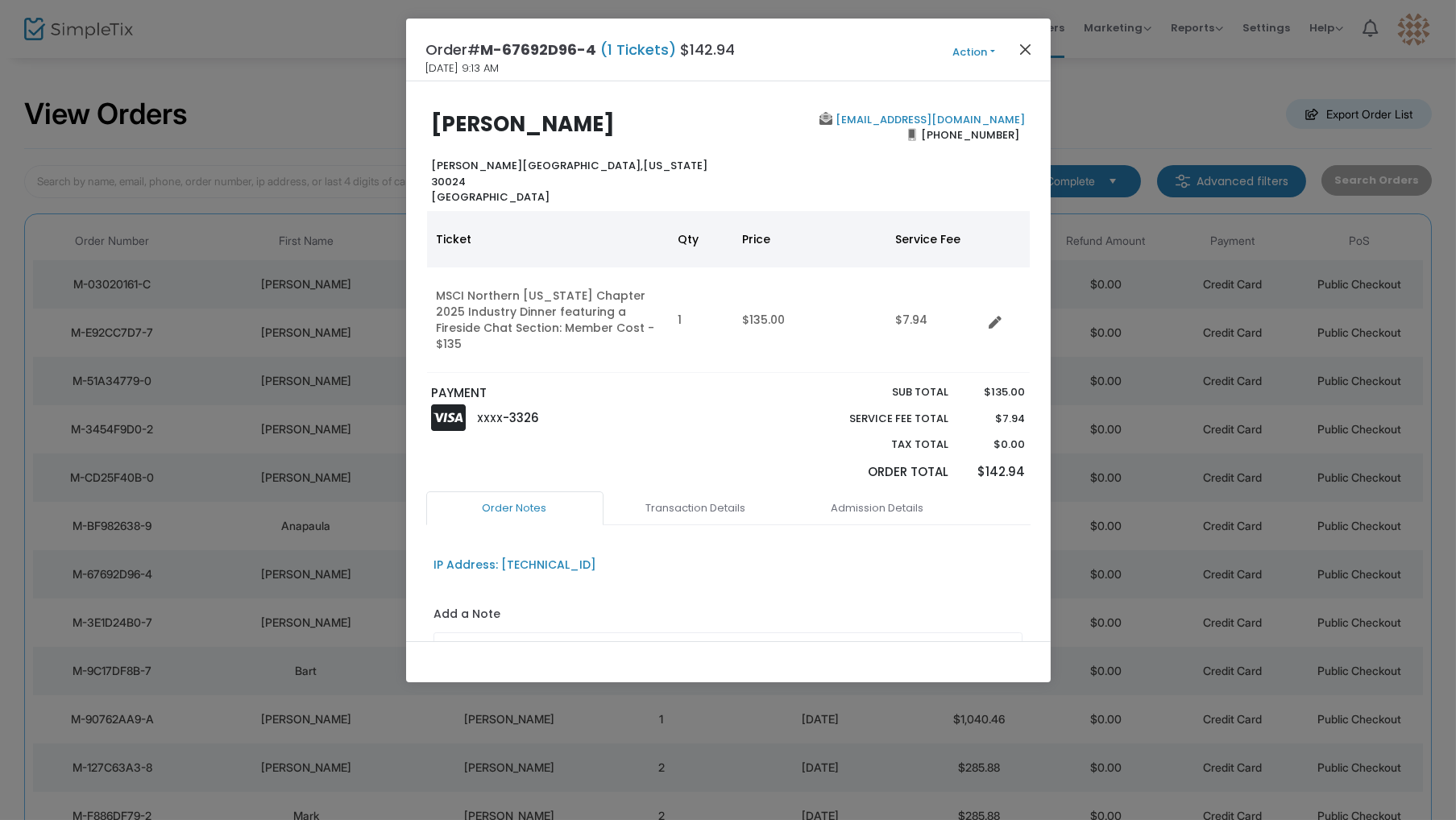
click at [1028, 49] on button "Close" at bounding box center [1025, 49] width 21 height 21
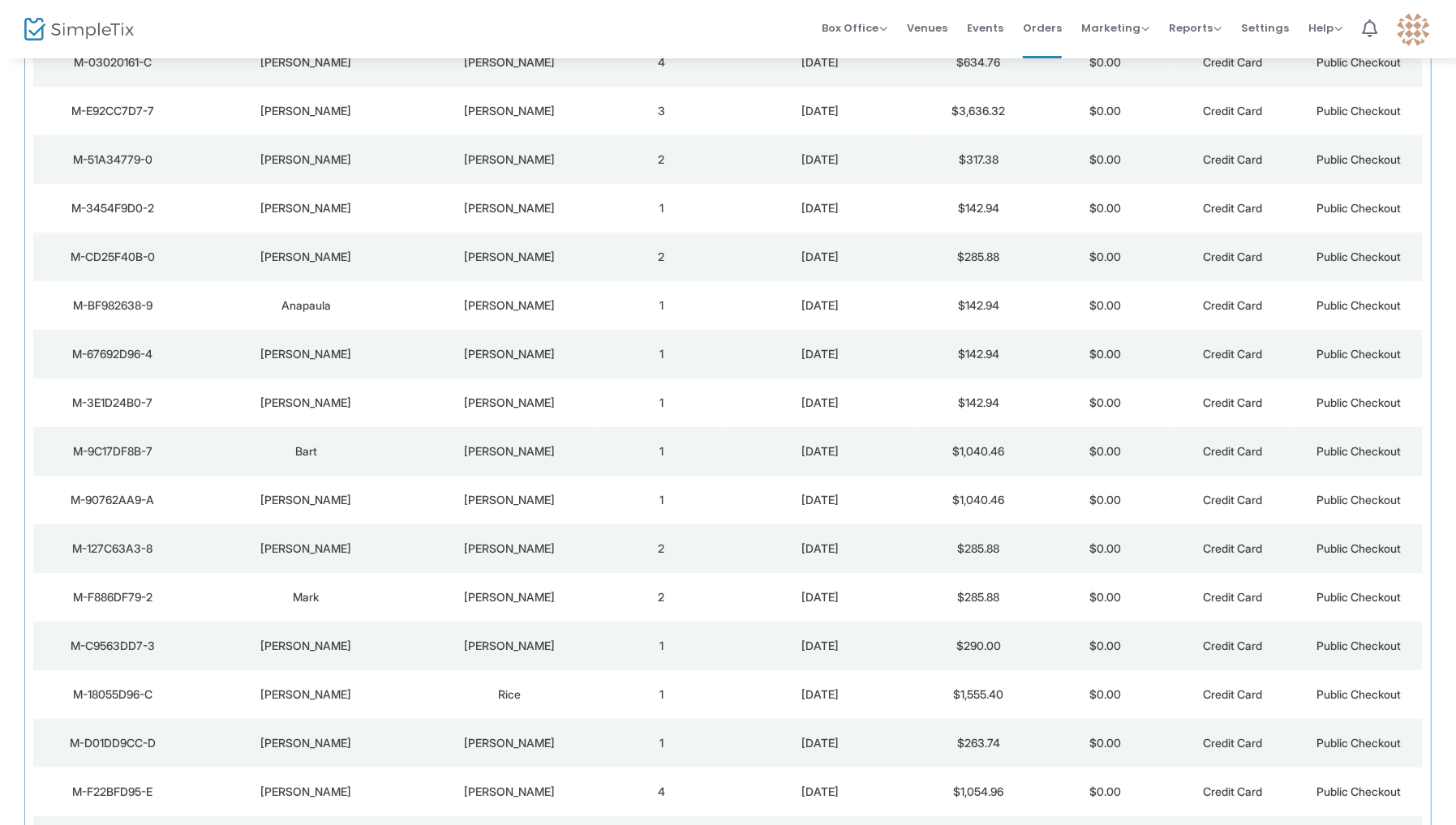
scroll to position [261, 0]
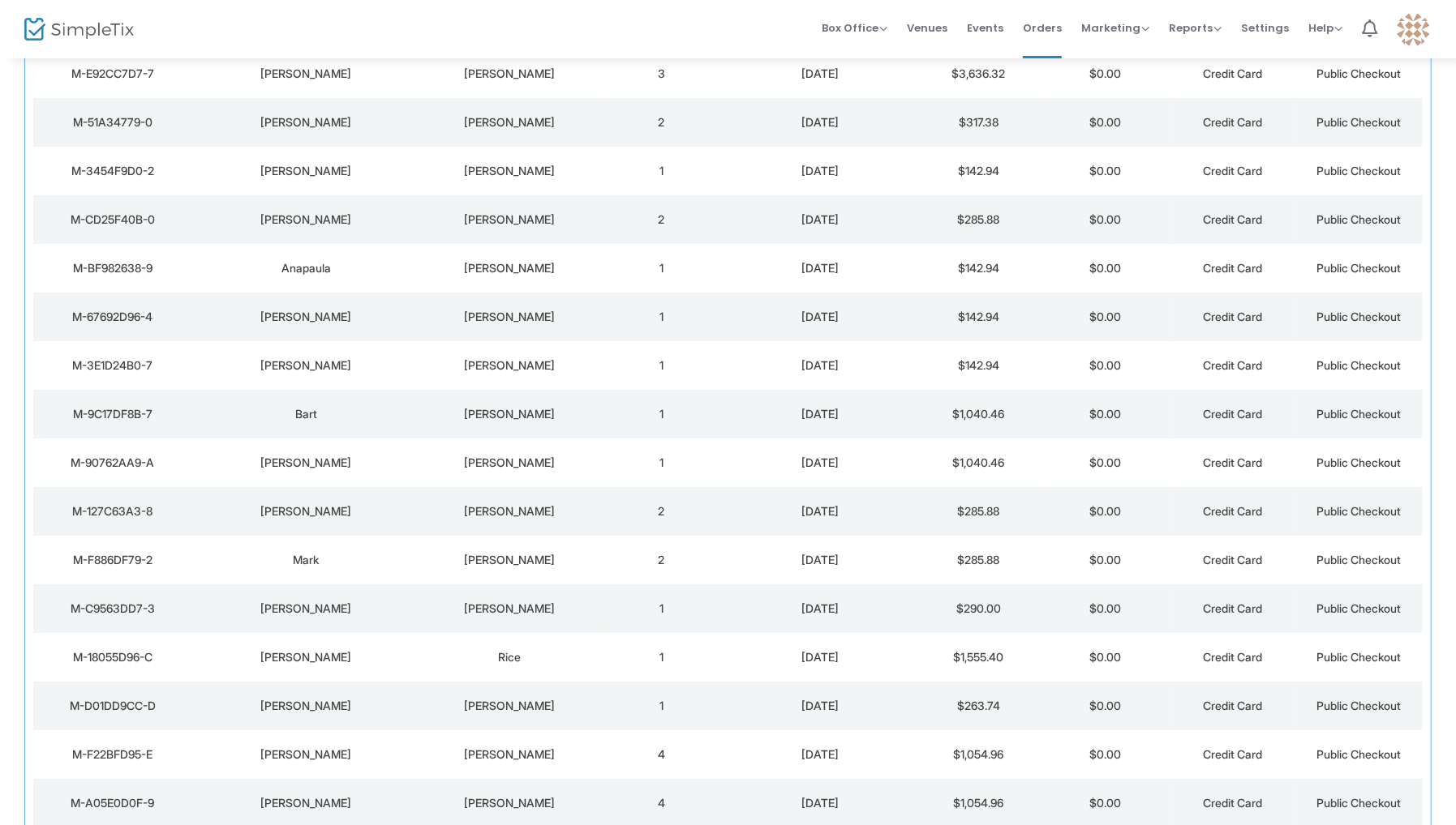
click at [312, 266] on div "Anapaula" at bounding box center [307, 268] width 221 height 16
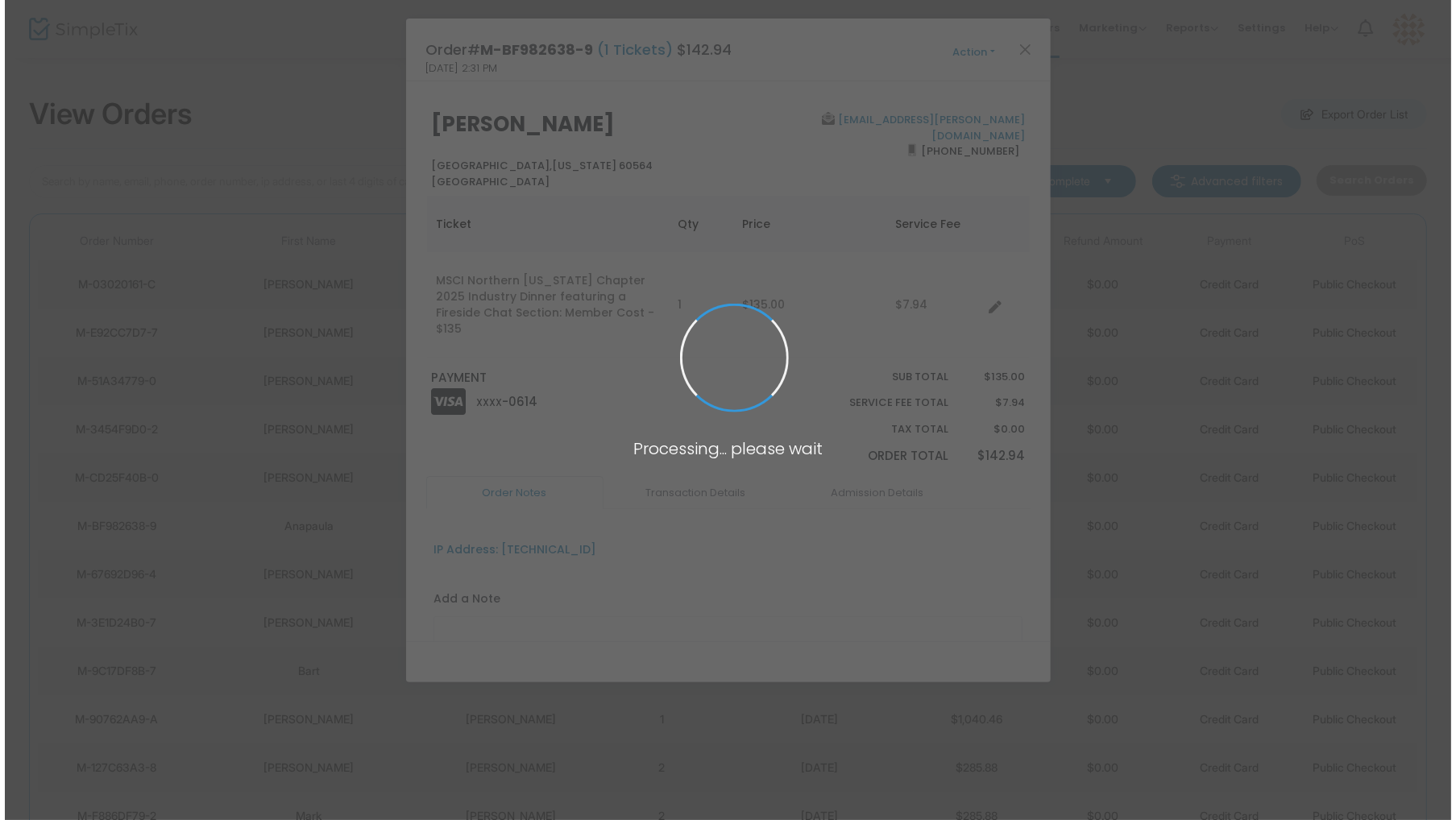
scroll to position [0, 0]
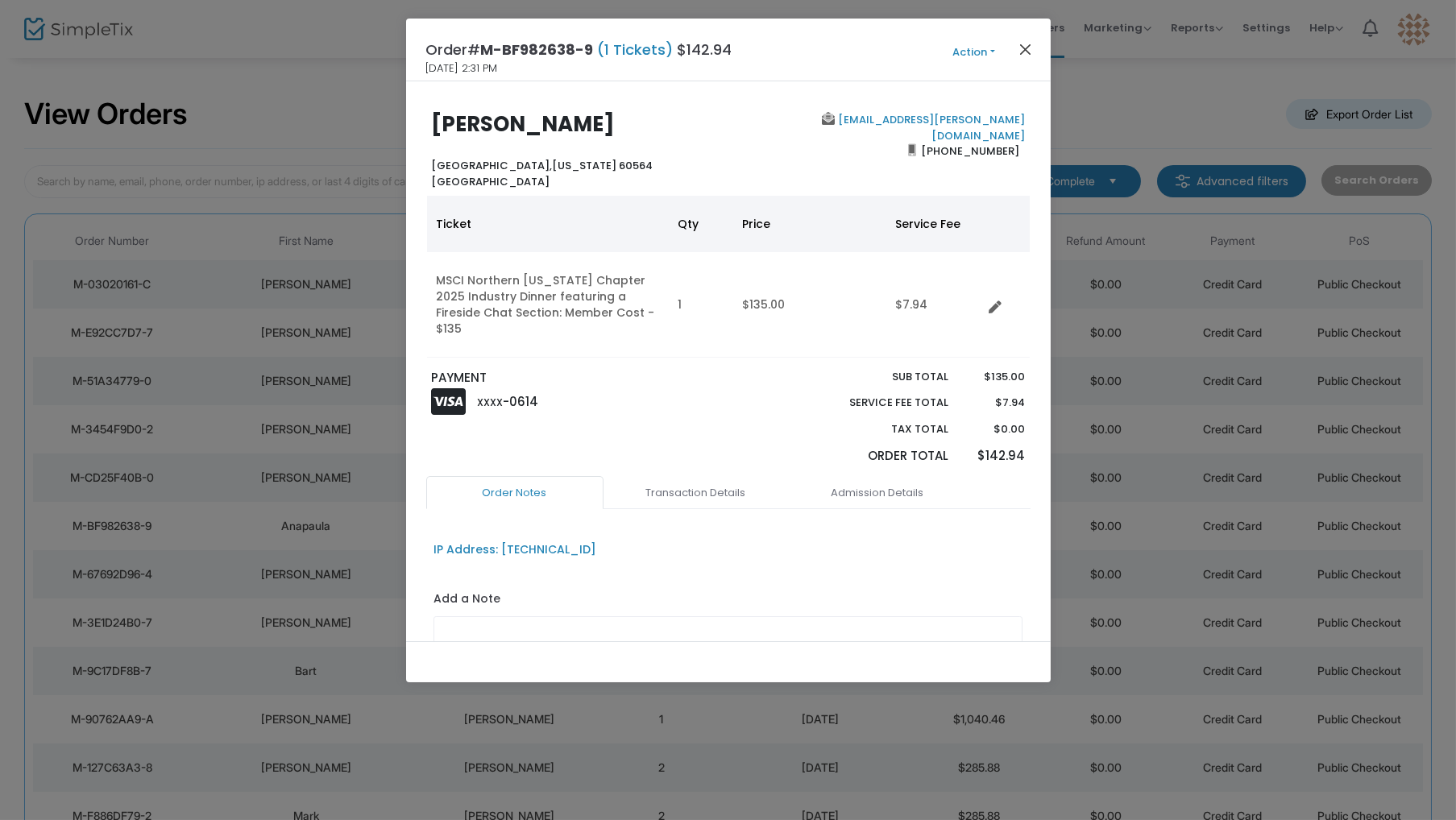
click at [1027, 51] on button "Close" at bounding box center [1025, 49] width 21 height 21
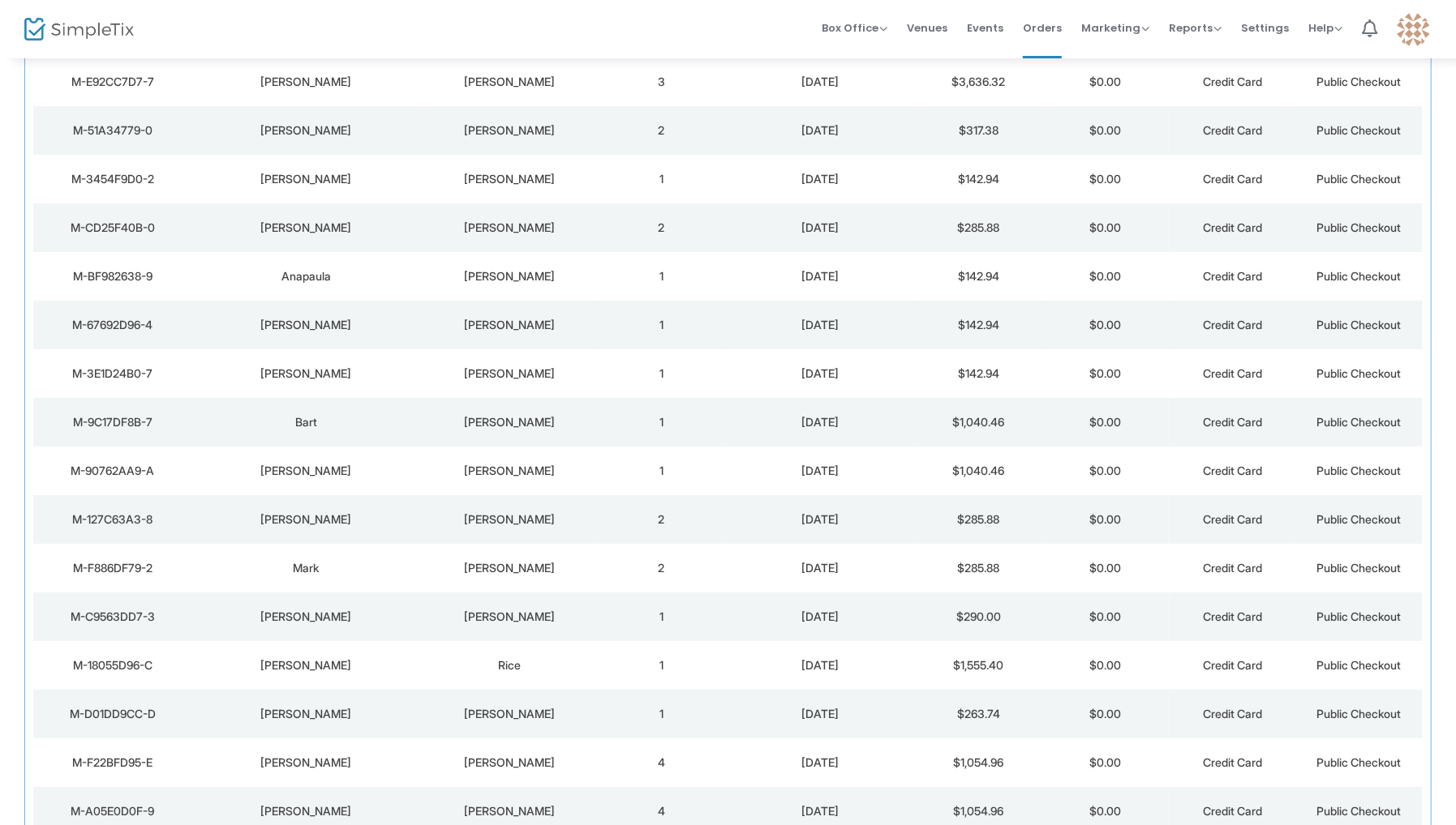
scroll to position [261, 0]
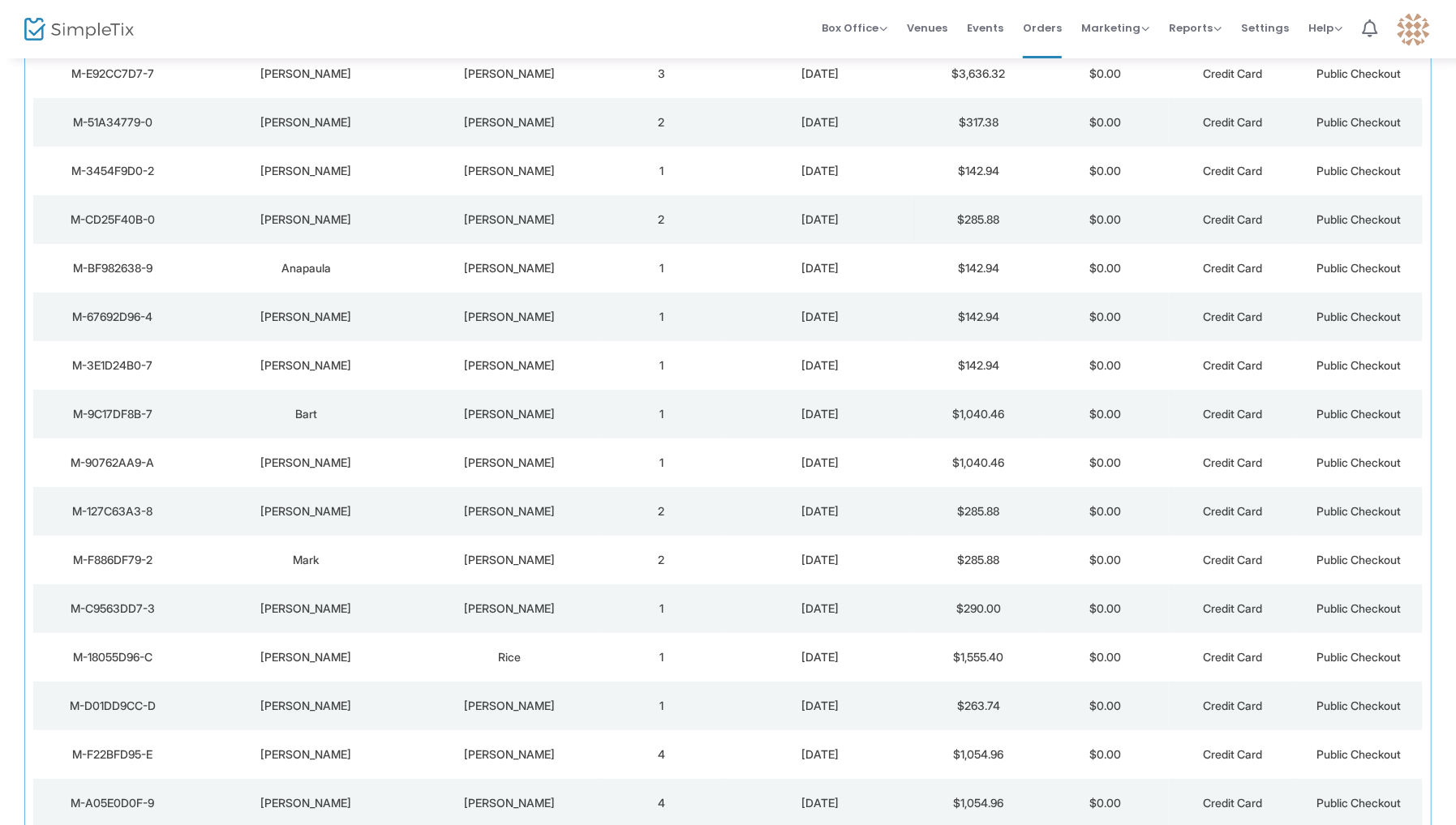
click at [352, 211] on div "Katrina" at bounding box center [307, 219] width 221 height 16
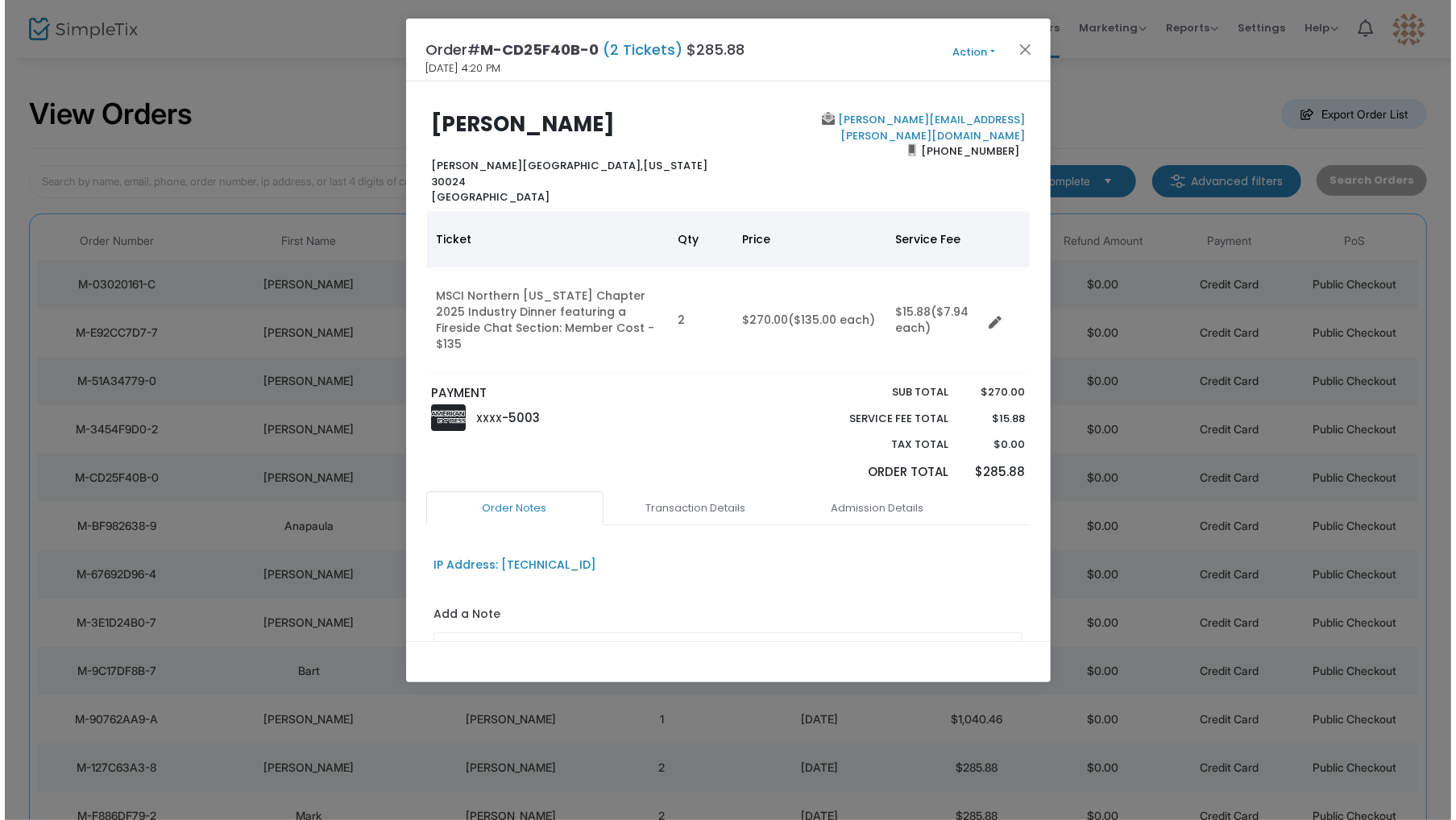
scroll to position [0, 0]
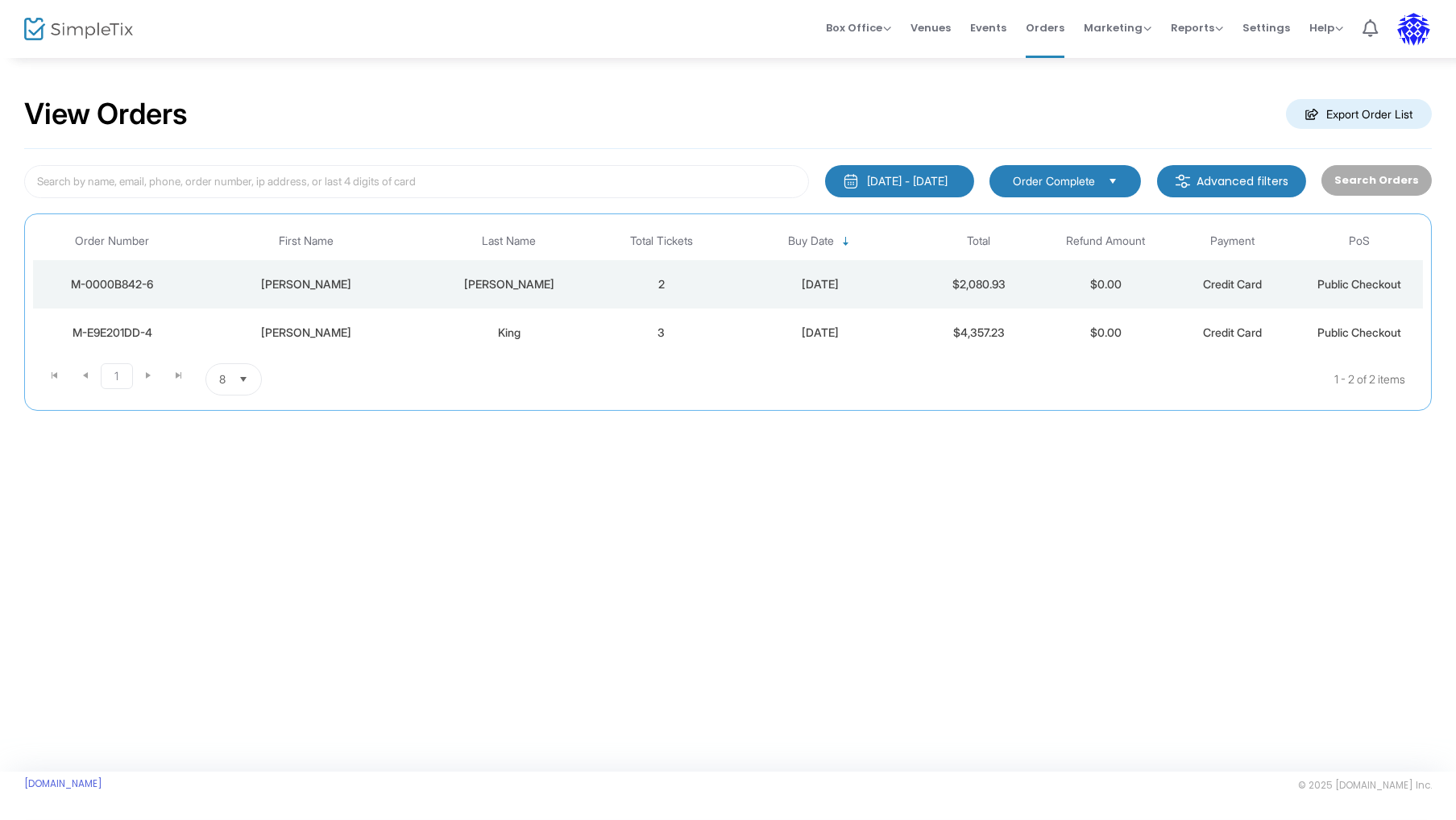
click at [946, 177] on div "[DATE] - [DATE]" at bounding box center [907, 181] width 80 height 16
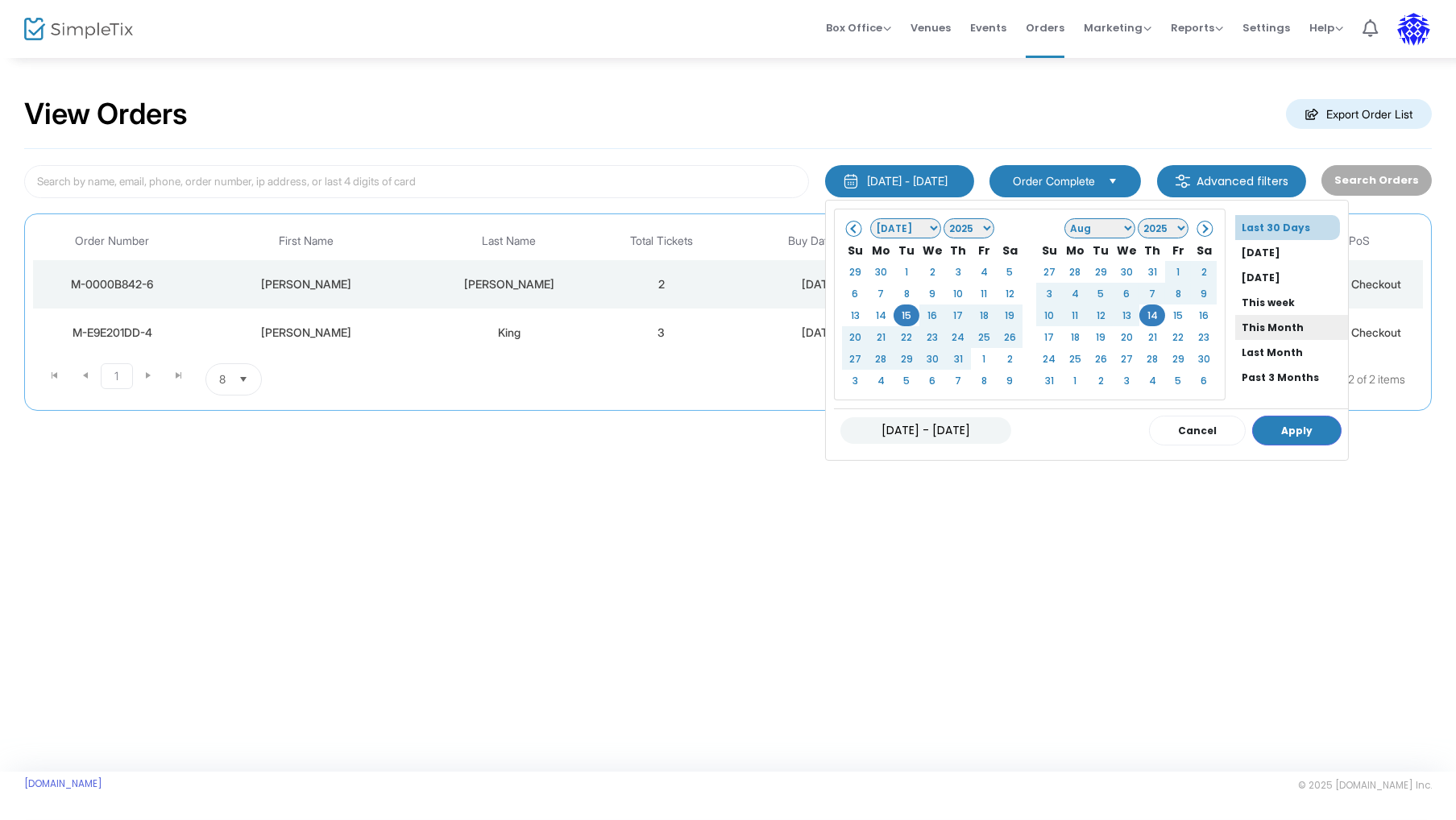
scroll to position [119, 0]
click at [1247, 350] on li "All Time" at bounding box center [1291, 359] width 113 height 25
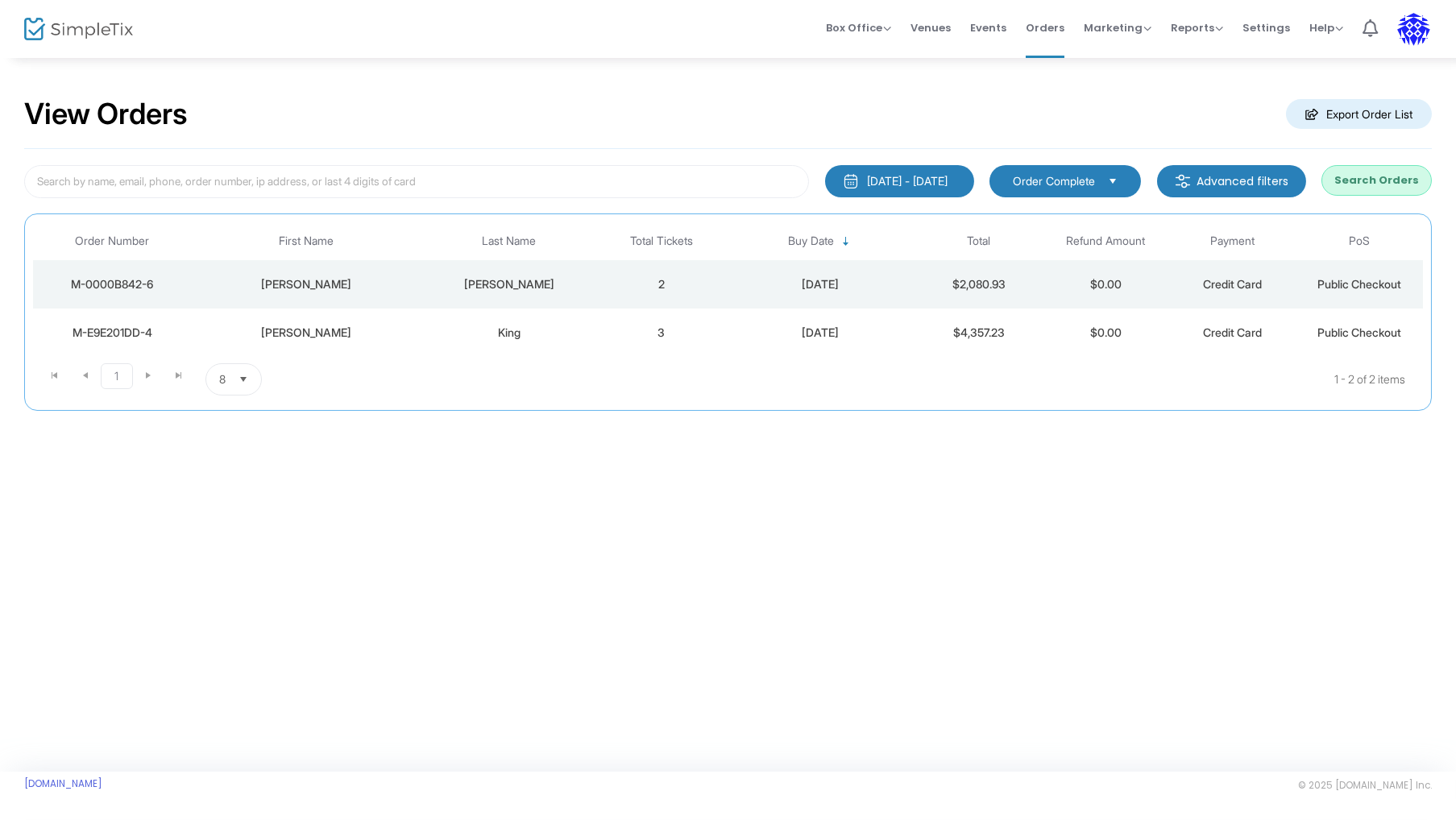
click at [1382, 177] on button "Search Orders" at bounding box center [1377, 180] width 110 height 31
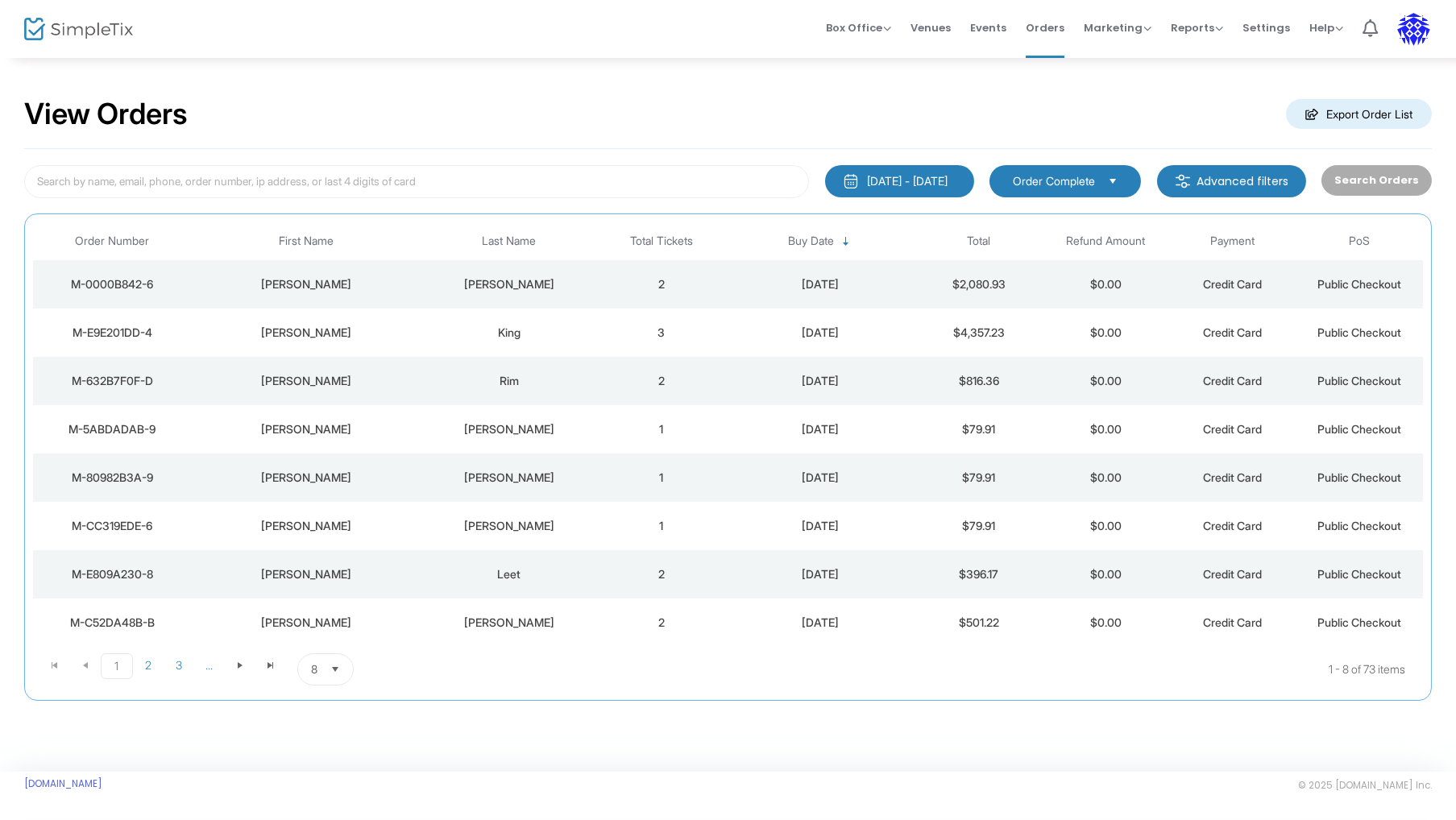
click at [1418, 38] on img at bounding box center [1413, 28] width 33 height 33
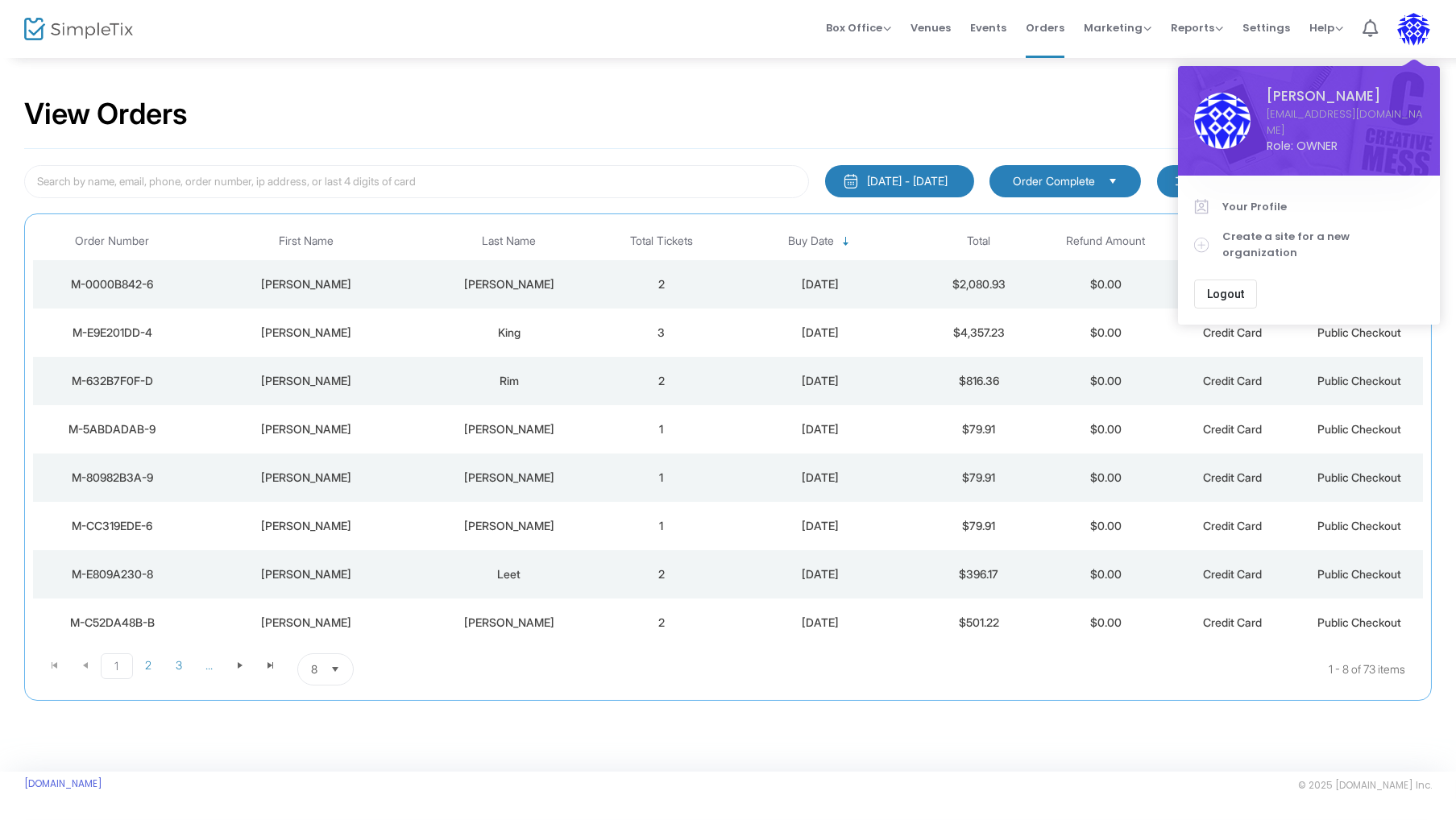
click at [1227, 288] on span "Logout" at bounding box center [1226, 294] width 37 height 13
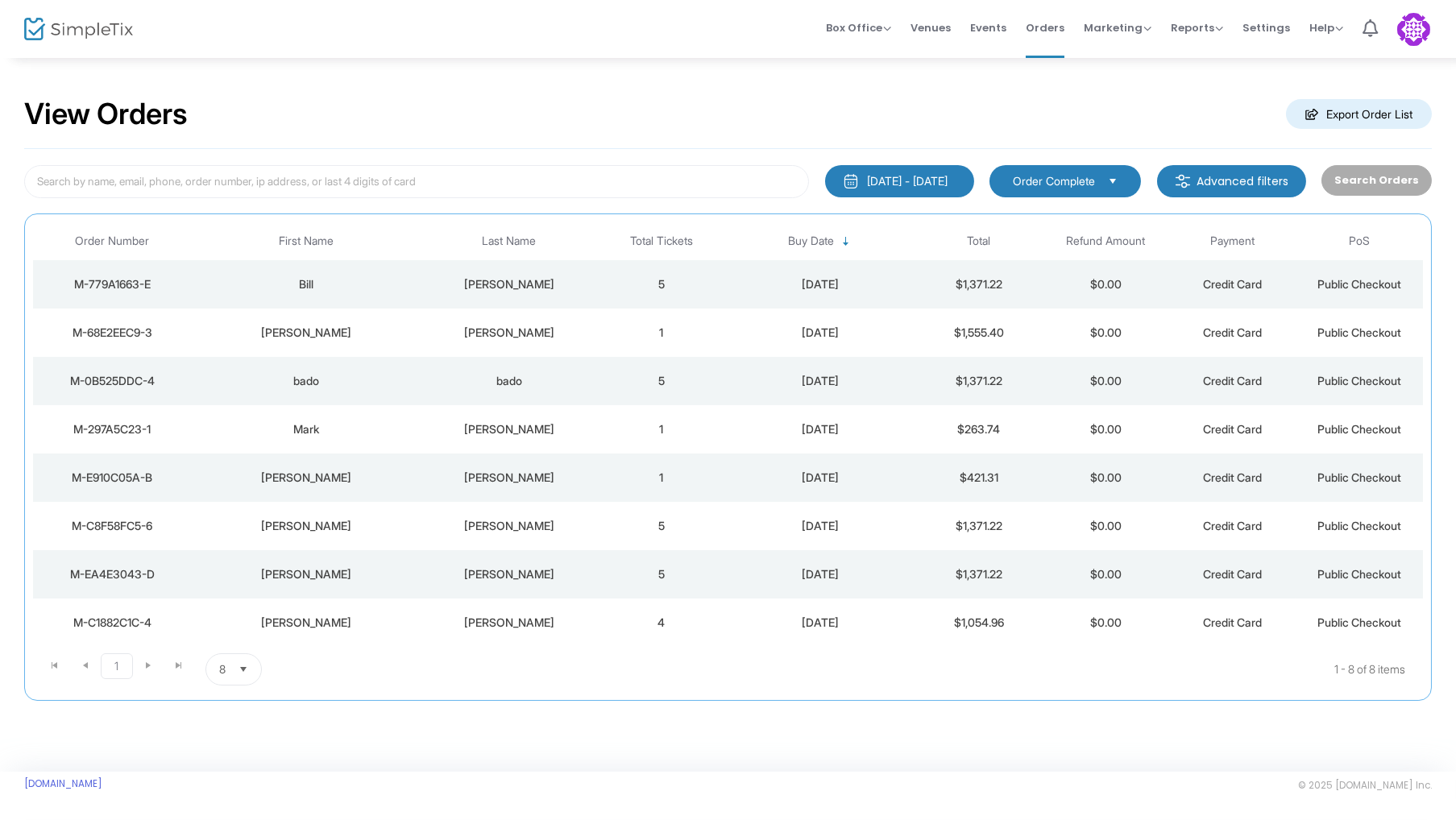
click at [1422, 30] on img at bounding box center [1413, 28] width 33 height 33
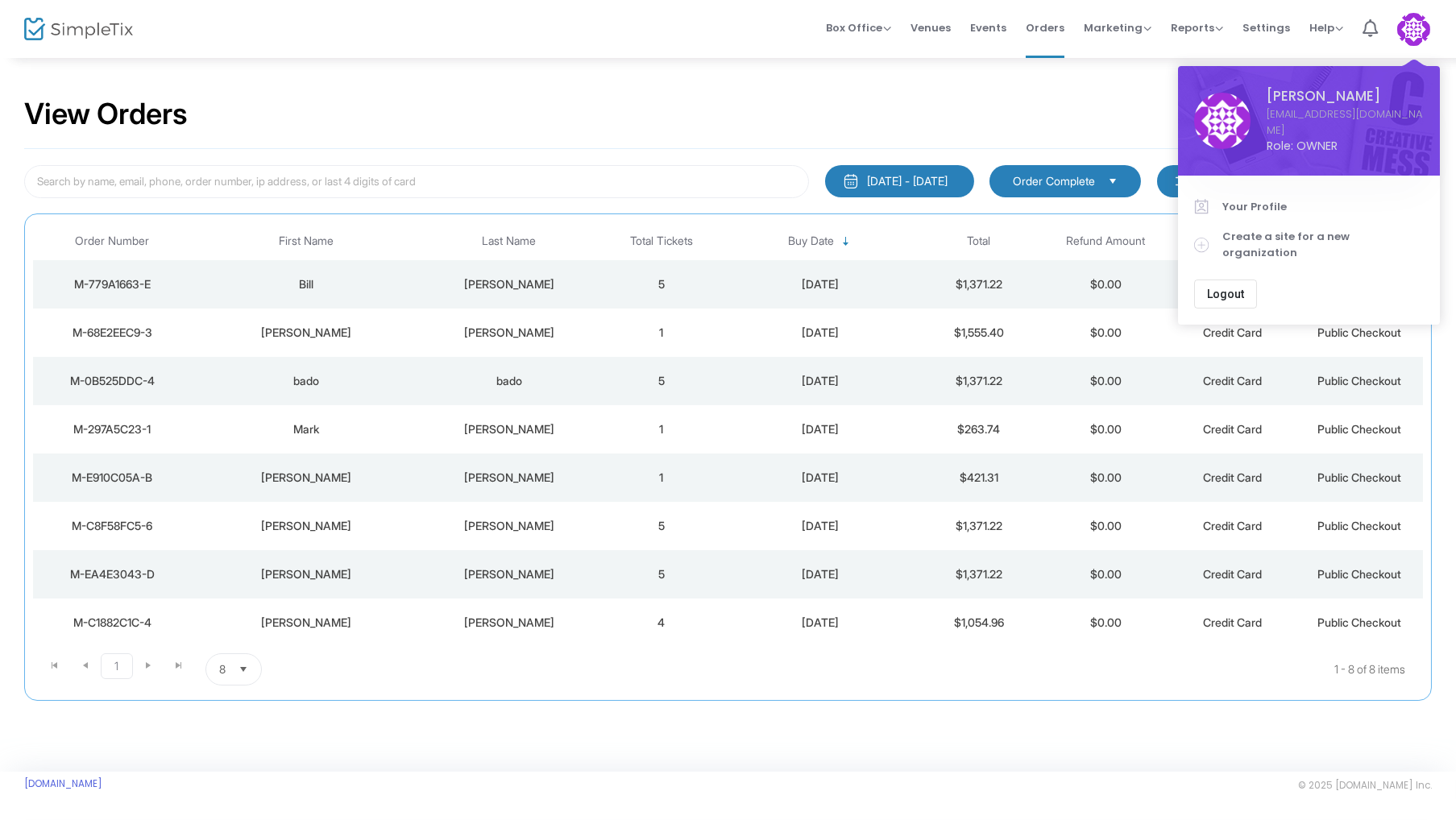
click at [1234, 288] on span "Logout" at bounding box center [1226, 294] width 37 height 13
